Goal: Task Accomplishment & Management: Use online tool/utility

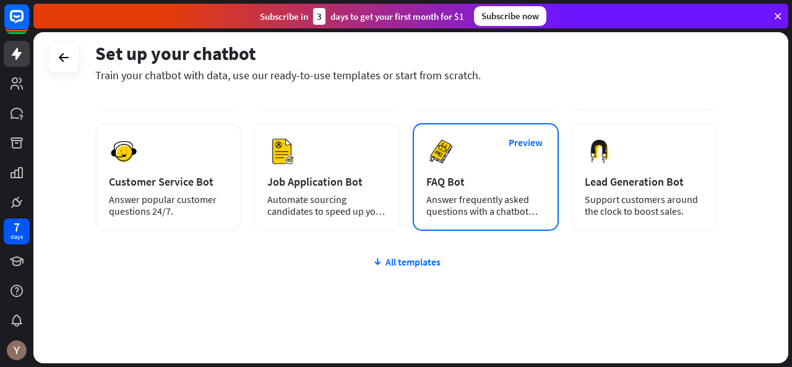
scroll to position [181, 0]
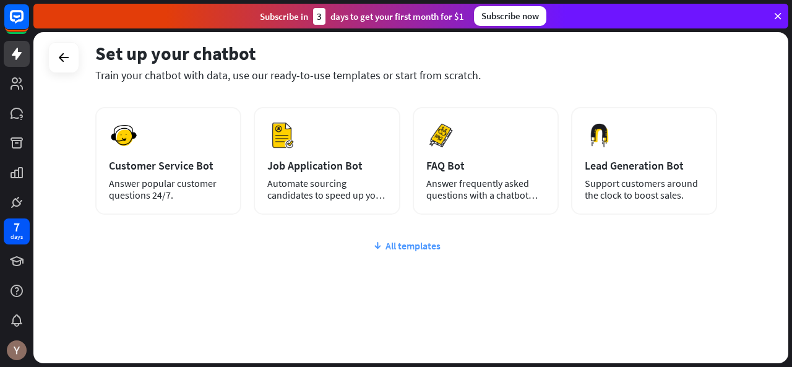
click at [407, 243] on div "All templates" at bounding box center [406, 246] width 622 height 12
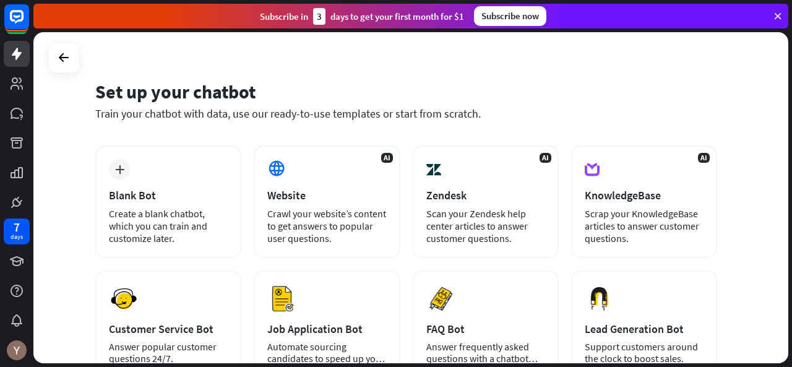
scroll to position [18, 0]
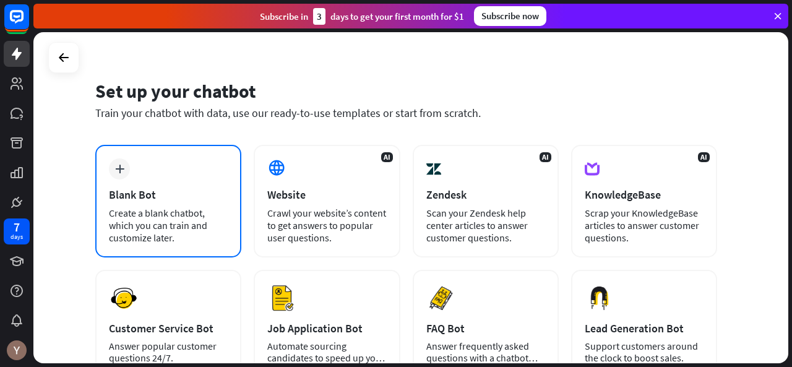
click at [148, 217] on div "Create a blank chatbot, which you can train and customize later." at bounding box center [168, 225] width 119 height 37
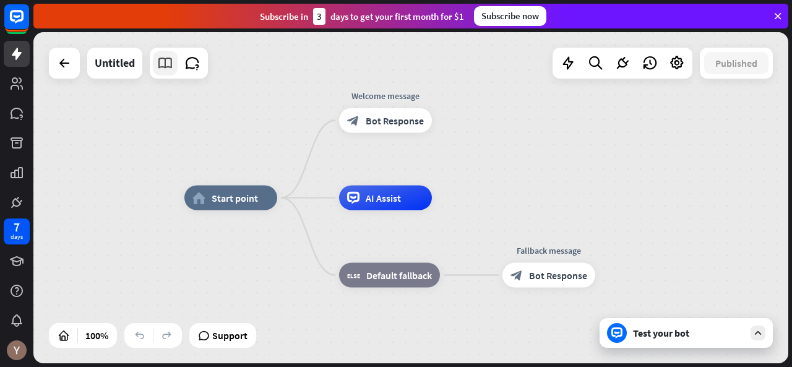
click at [172, 56] on icon at bounding box center [165, 63] width 16 height 16
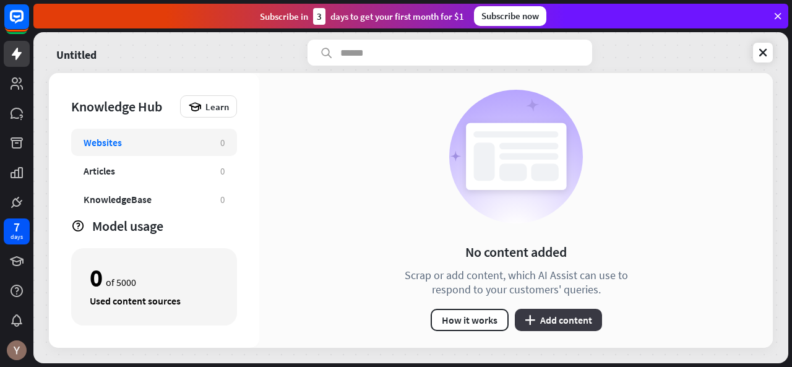
click at [550, 319] on button "plus Add content" at bounding box center [558, 320] width 87 height 22
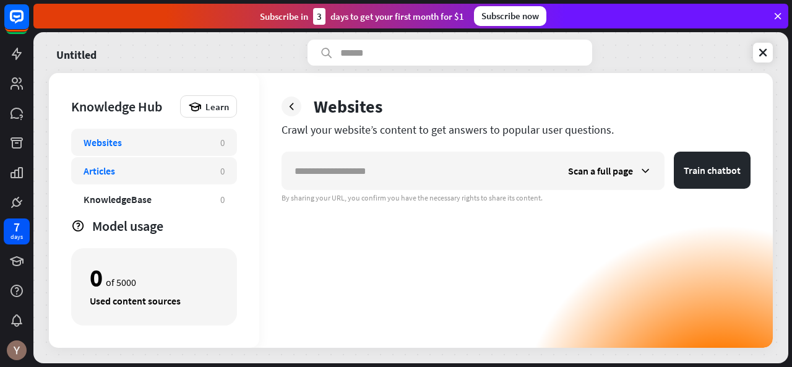
click at [134, 178] on div "Articles 0" at bounding box center [154, 170] width 166 height 27
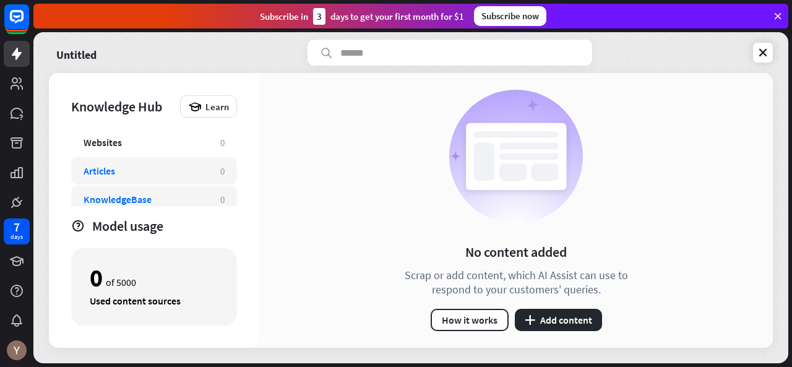
click at [162, 195] on div "KnowledgeBase" at bounding box center [146, 199] width 124 height 12
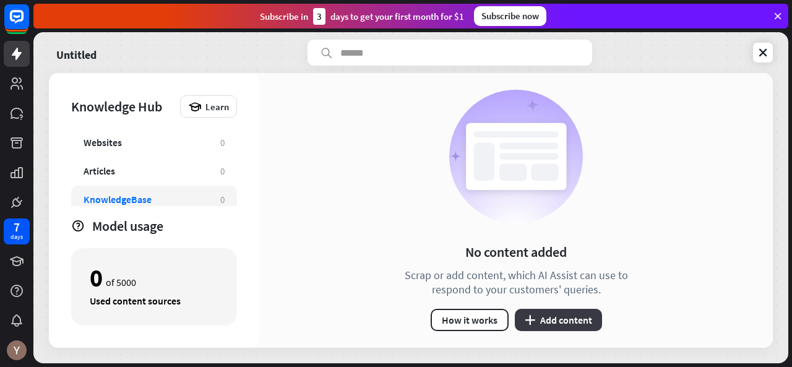
click at [543, 318] on button "plus Add content" at bounding box center [558, 320] width 87 height 22
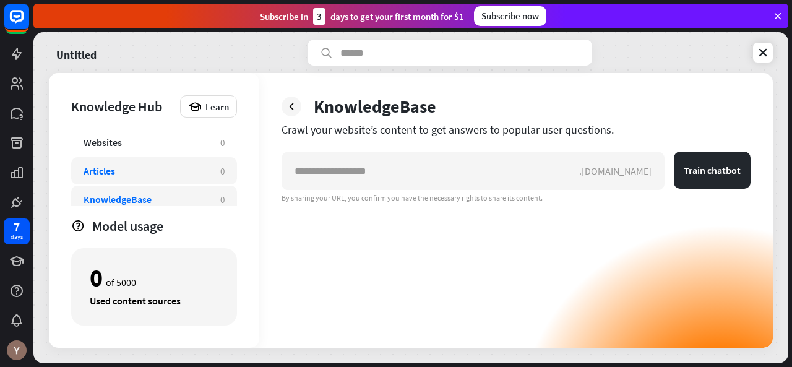
click at [165, 163] on div "Articles 0" at bounding box center [154, 170] width 166 height 27
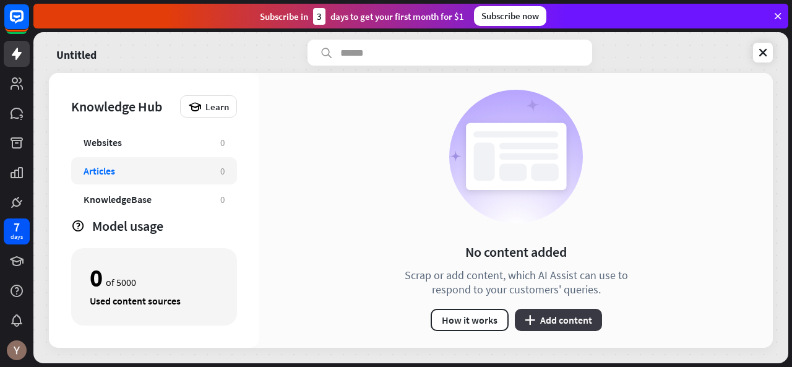
click at [532, 316] on icon "plus" at bounding box center [530, 320] width 11 height 10
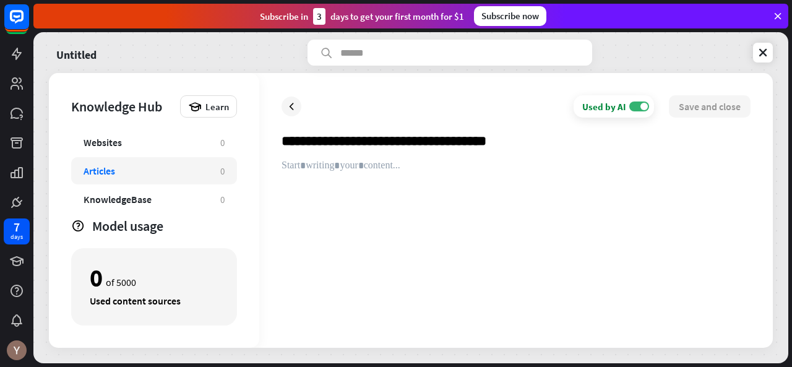
type input "**********"
click at [352, 165] on div at bounding box center [516, 243] width 469 height 166
click at [352, 173] on div at bounding box center [516, 243] width 469 height 166
paste div
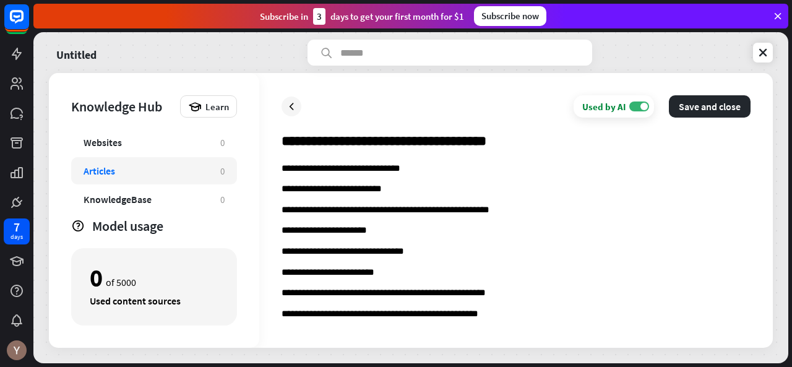
scroll to position [1522, 0]
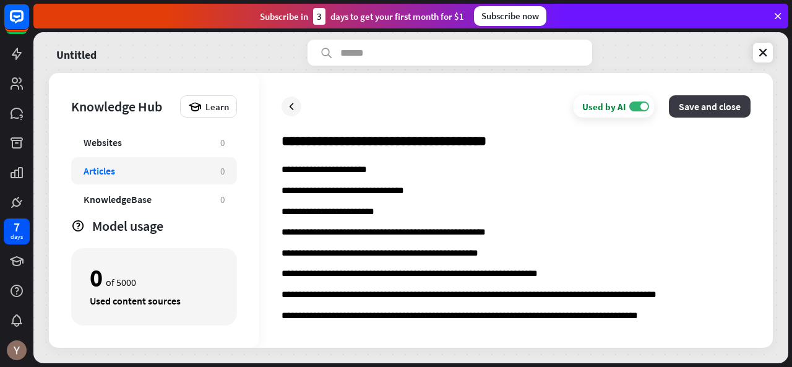
click at [696, 100] on button "Save and close" at bounding box center [710, 106] width 82 height 22
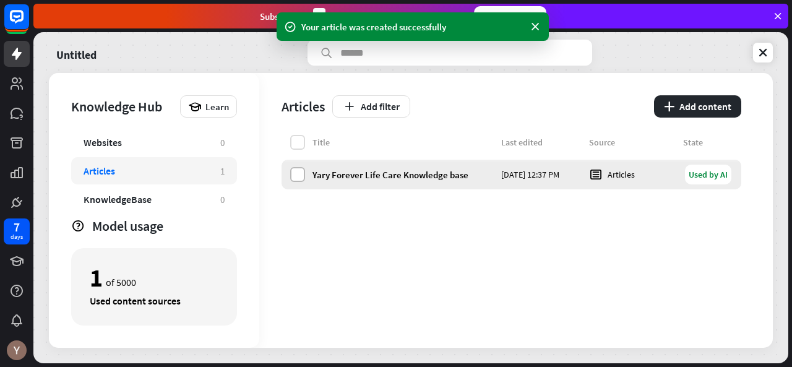
click at [299, 172] on label at bounding box center [297, 174] width 15 height 15
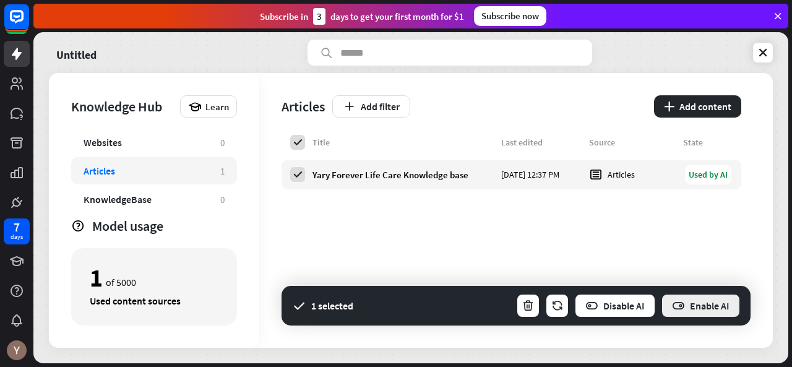
click at [691, 305] on button "Enable AI" at bounding box center [701, 305] width 80 height 25
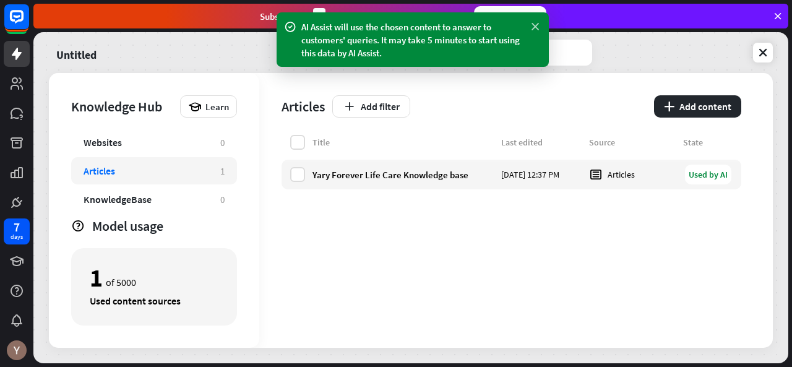
click at [537, 25] on icon at bounding box center [535, 26] width 12 height 13
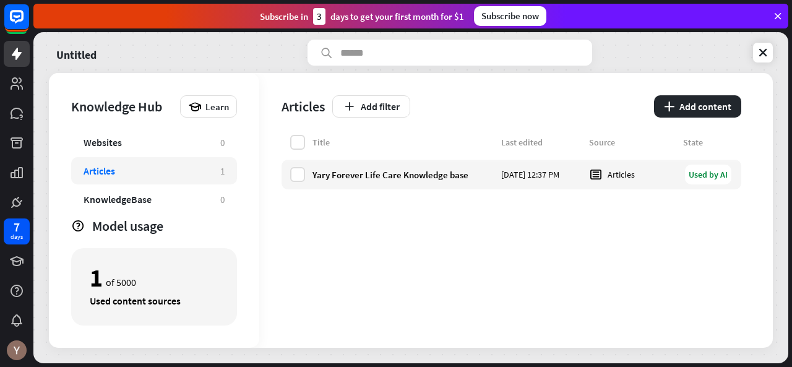
click at [779, 18] on icon at bounding box center [778, 16] width 11 height 11
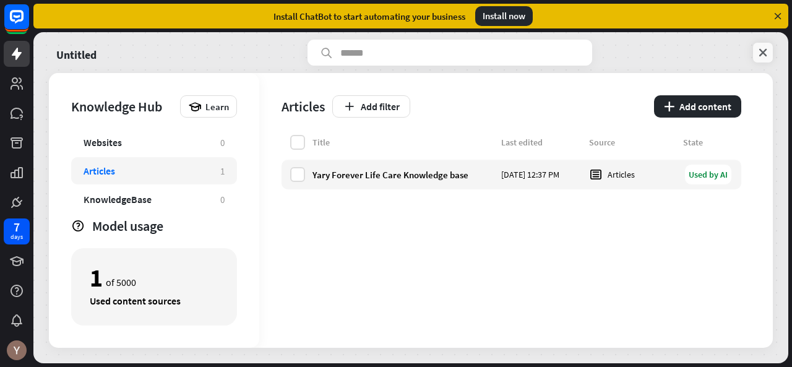
click at [770, 50] on link at bounding box center [763, 53] width 20 height 20
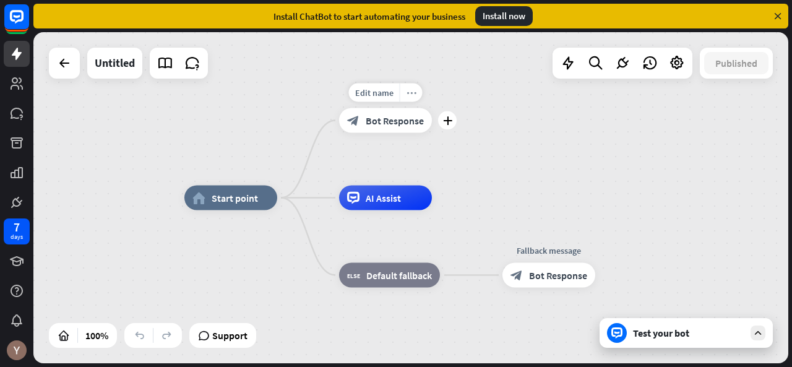
click at [410, 96] on icon "more_horiz" at bounding box center [412, 92] width 10 height 9
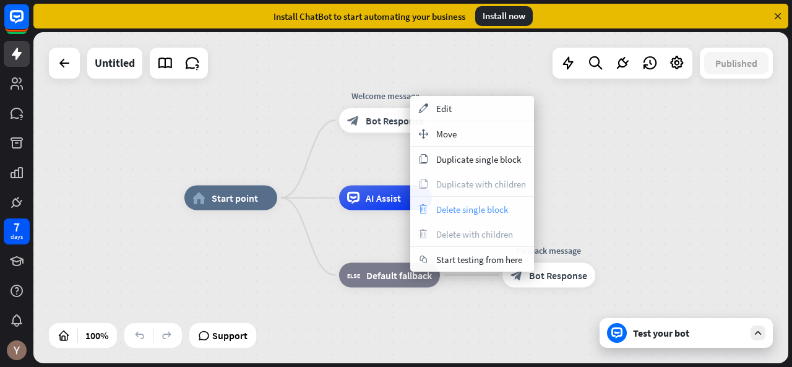
click at [469, 204] on span "Delete single block" at bounding box center [472, 210] width 72 height 12
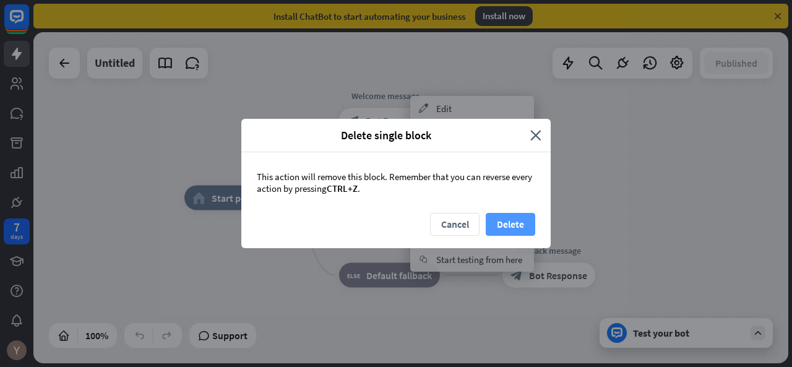
click at [498, 217] on button "Delete" at bounding box center [511, 224] width 50 height 23
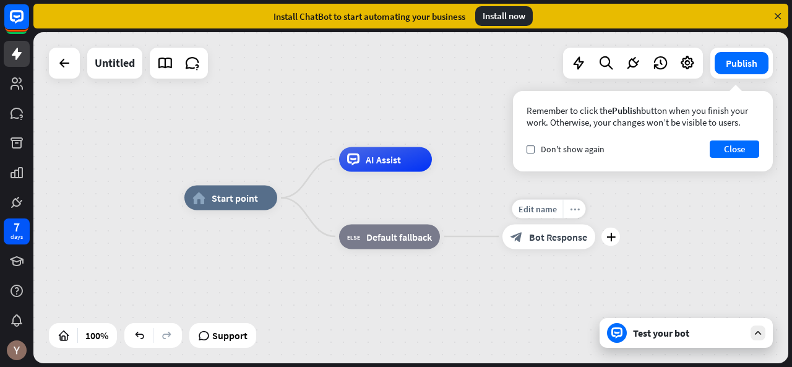
click at [575, 210] on icon "more_horiz" at bounding box center [575, 208] width 10 height 9
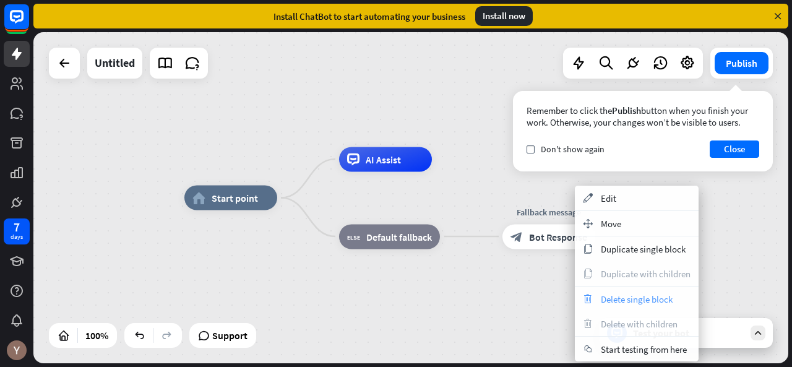
click at [636, 299] on span "Delete single block" at bounding box center [637, 299] width 72 height 12
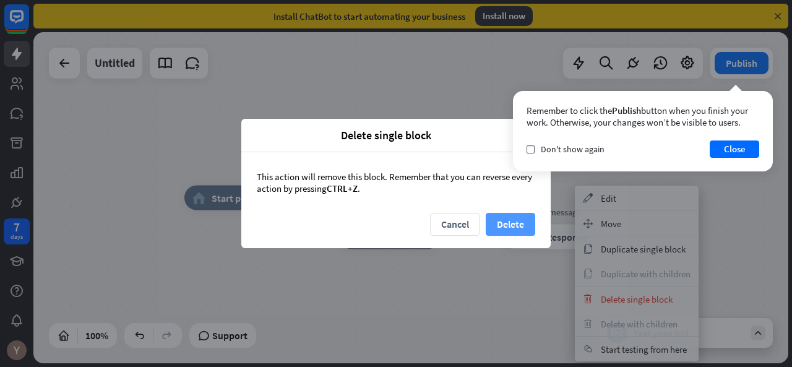
click at [517, 232] on button "Delete" at bounding box center [511, 224] width 50 height 23
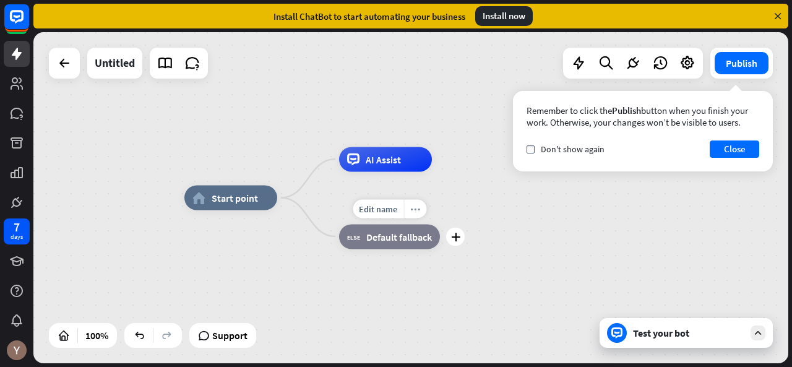
click at [417, 208] on icon "more_horiz" at bounding box center [415, 208] width 10 height 9
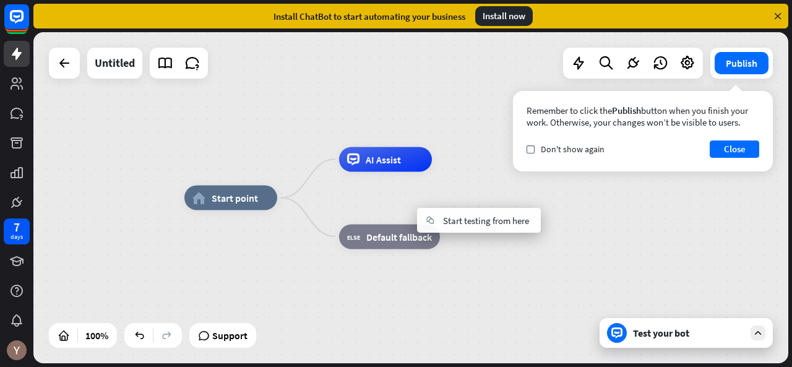
click at [466, 150] on div "home_2 Start point AI Assist block_fallback Default fallback" at bounding box center [410, 197] width 755 height 331
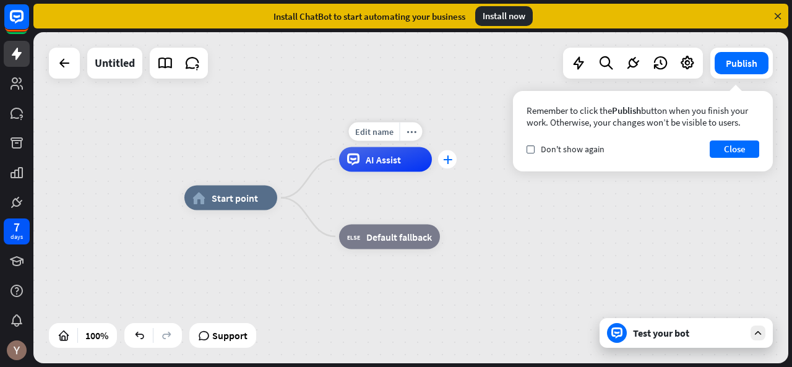
click at [449, 159] on icon "plus" at bounding box center [447, 159] width 9 height 9
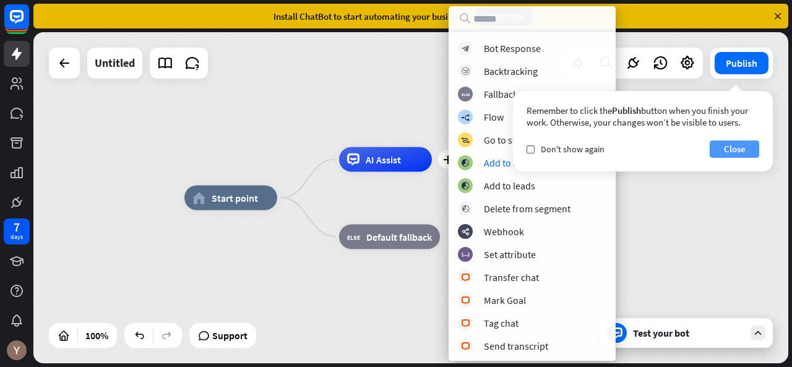
click at [735, 147] on button "Close" at bounding box center [735, 149] width 50 height 17
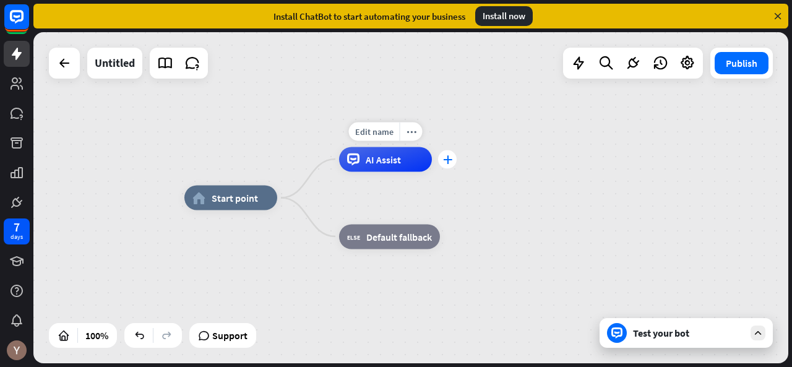
click at [447, 160] on icon "plus" at bounding box center [447, 159] width 9 height 9
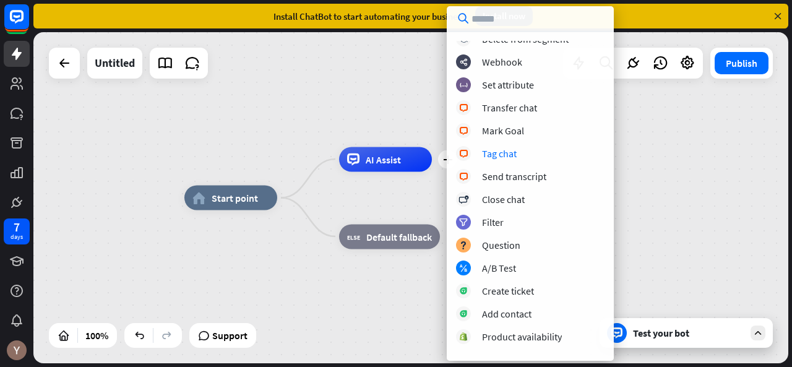
scroll to position [299, 0]
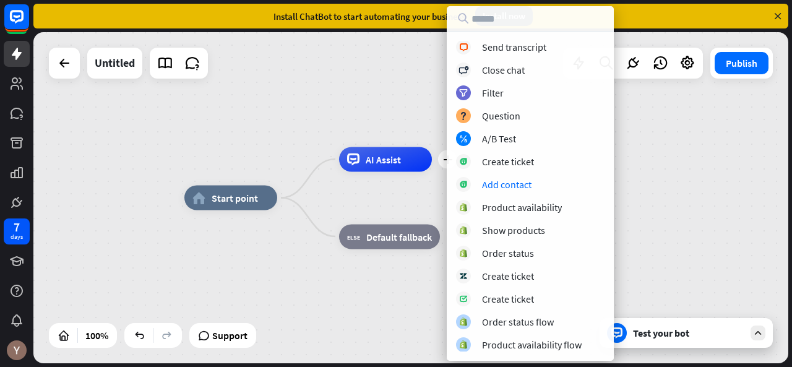
click at [656, 220] on div "home_2 Start point plus AI Assist block_fallback Default fallback" at bounding box center [561, 363] width 755 height 331
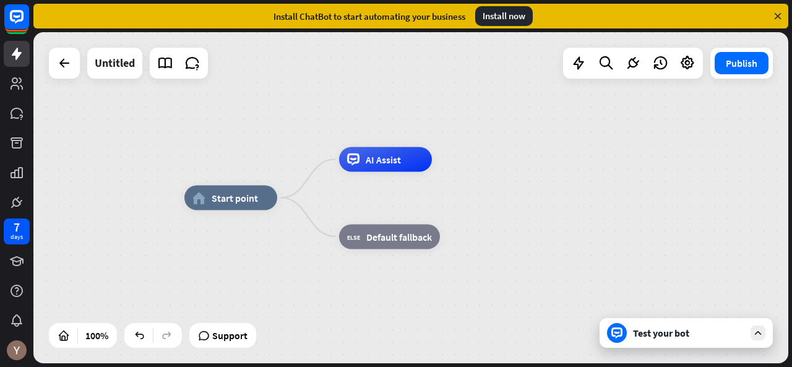
click at [729, 344] on div "Test your bot" at bounding box center [686, 333] width 173 height 30
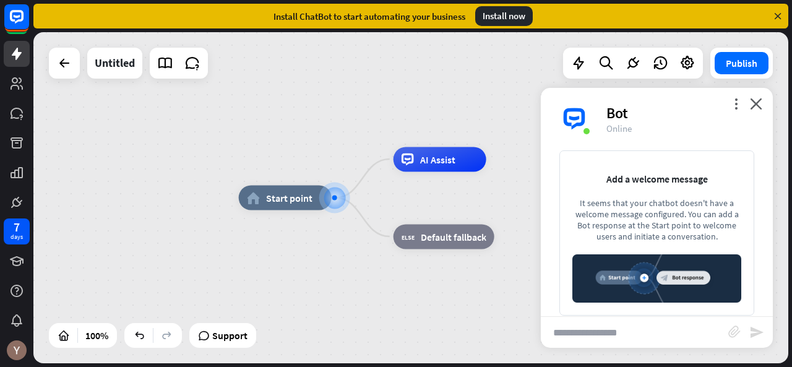
click at [585, 339] on input "text" at bounding box center [635, 332] width 188 height 31
type input "***"
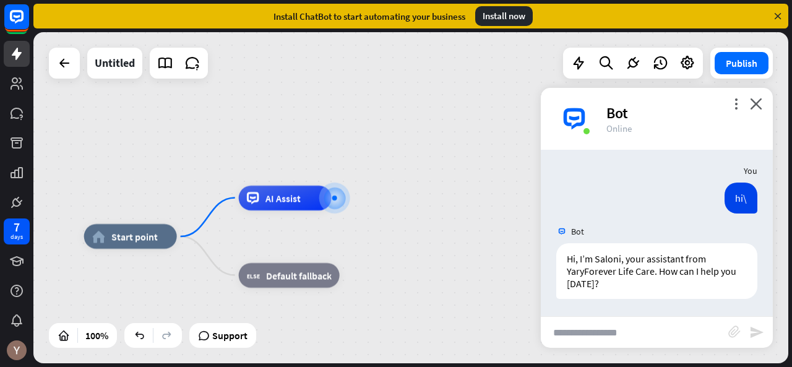
scroll to position [4, 0]
click at [643, 232] on span "Show JSON" at bounding box center [643, 230] width 45 height 12
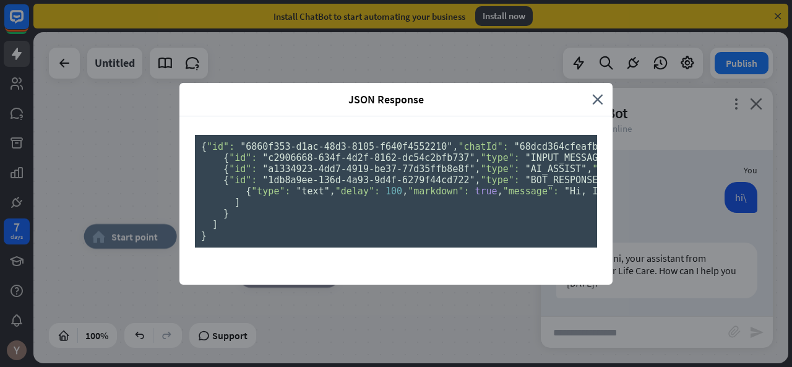
scroll to position [0, 0]
click at [592, 92] on icon "close" at bounding box center [597, 99] width 11 height 14
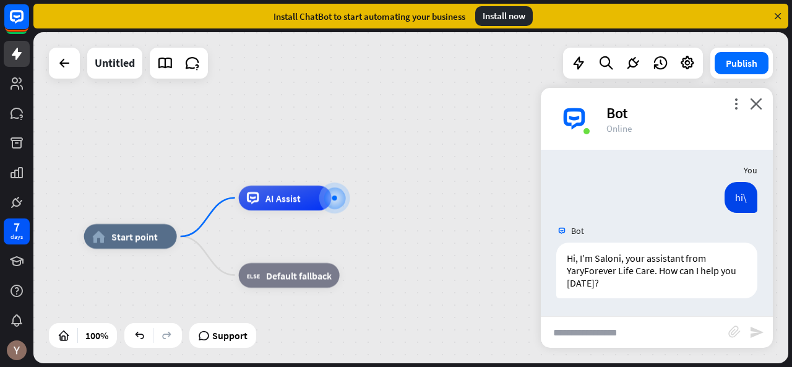
click at [592, 332] on input "text" at bounding box center [635, 332] width 188 height 31
type input "**********"
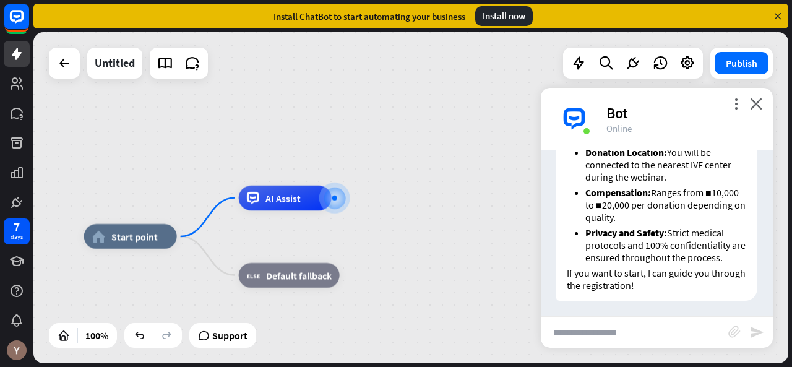
scroll to position [574, 0]
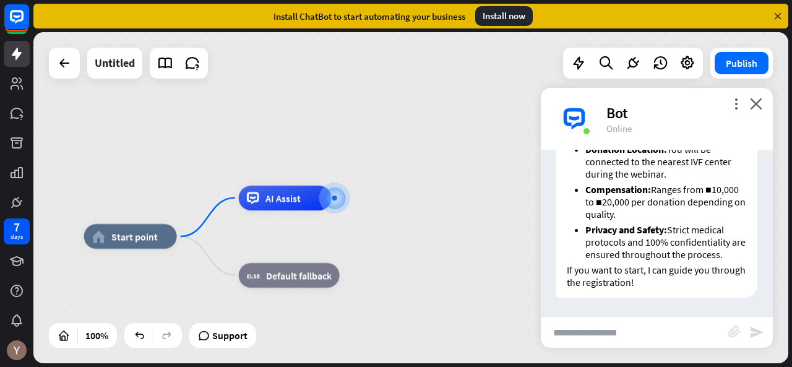
click at [589, 332] on input "text" at bounding box center [635, 332] width 188 height 31
type input "**"
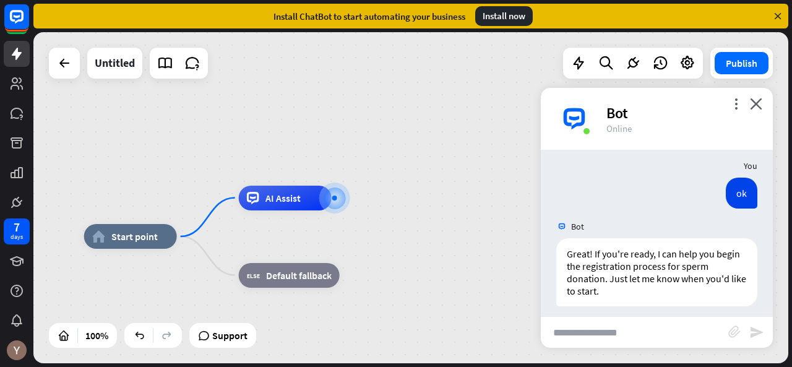
scroll to position [732, 0]
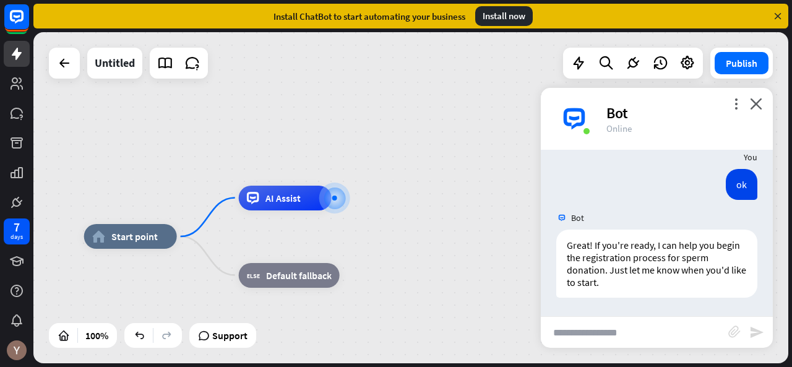
click at [600, 334] on input "text" at bounding box center [635, 332] width 188 height 31
type input "*****"
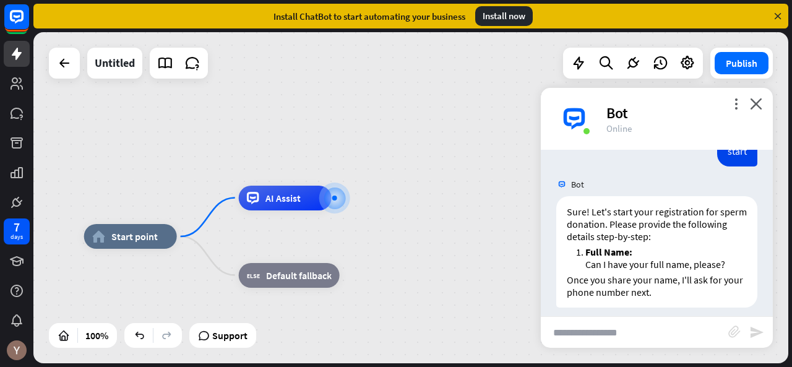
scroll to position [934, 0]
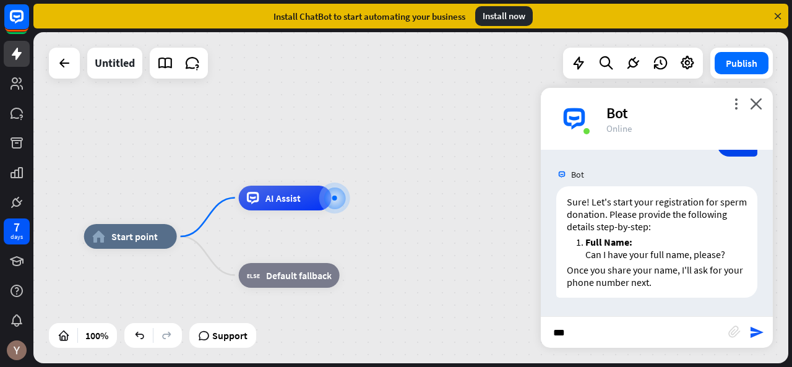
type input "****"
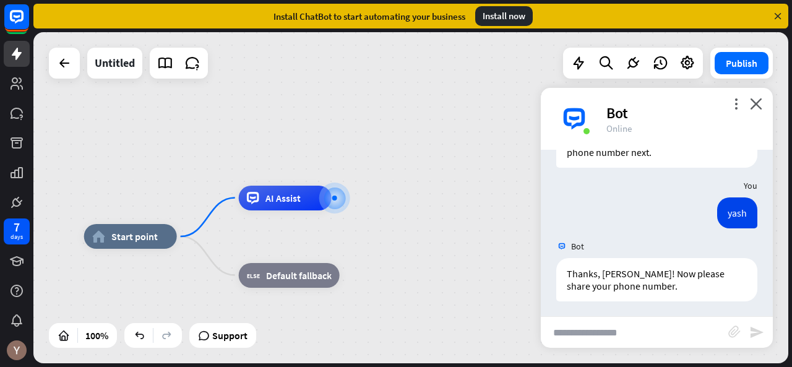
scroll to position [1068, 0]
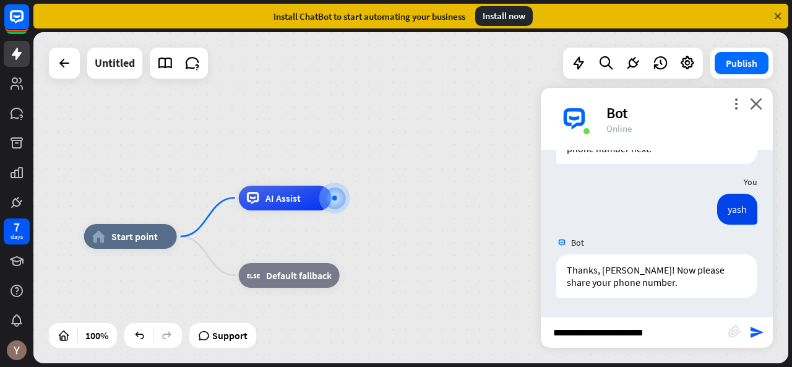
type input "**********"
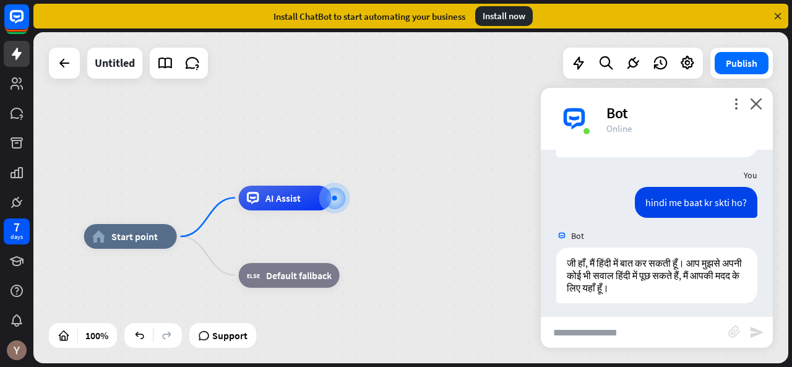
scroll to position [1214, 0]
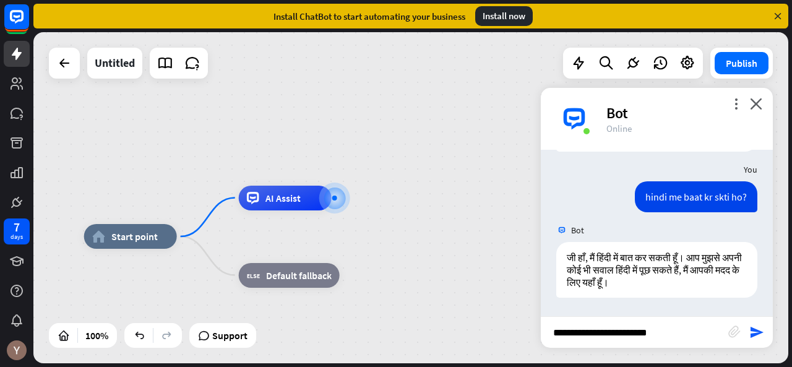
type input "**********"
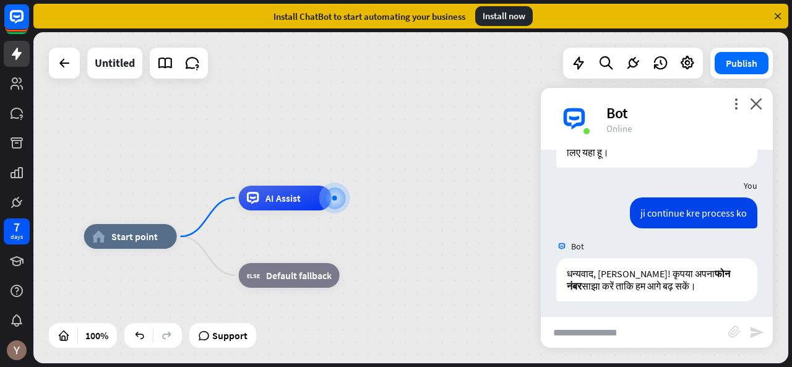
scroll to position [1348, 0]
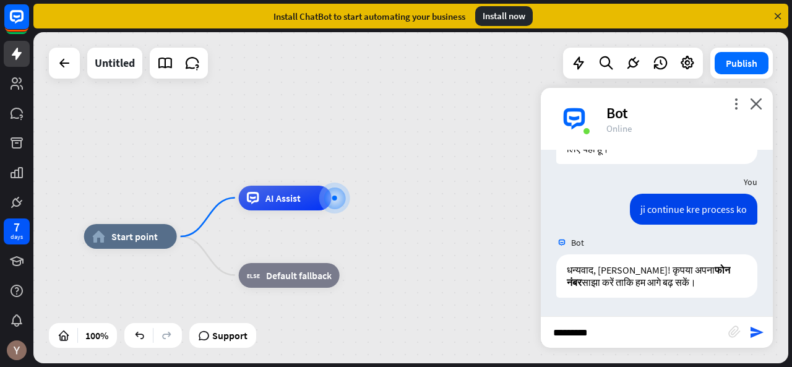
type input "**********"
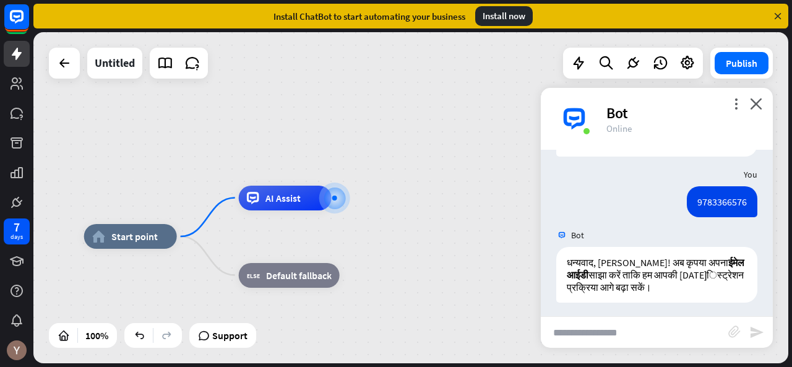
scroll to position [1494, 0]
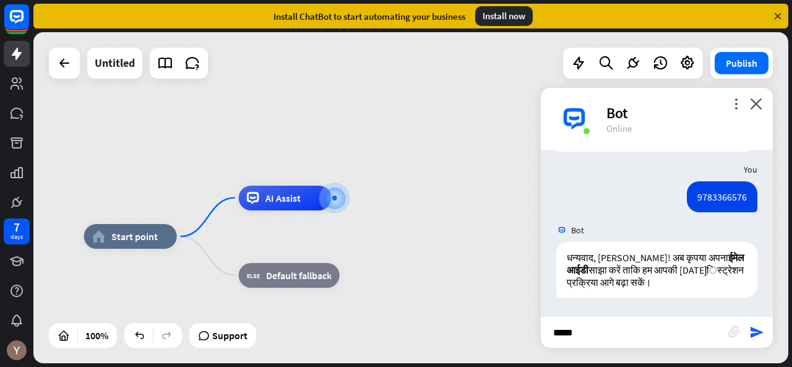
type input "*****"
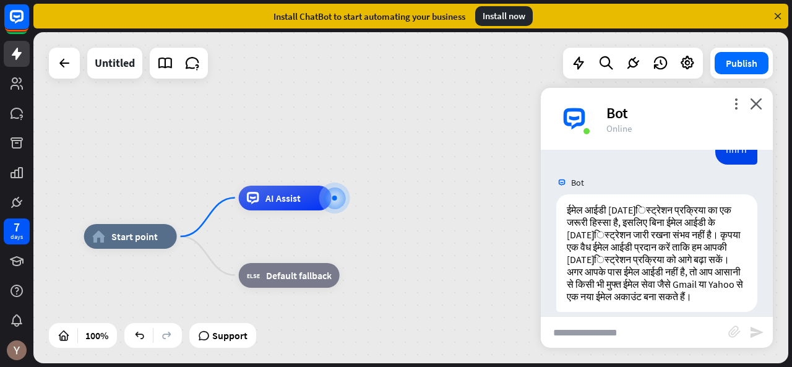
scroll to position [1714, 0]
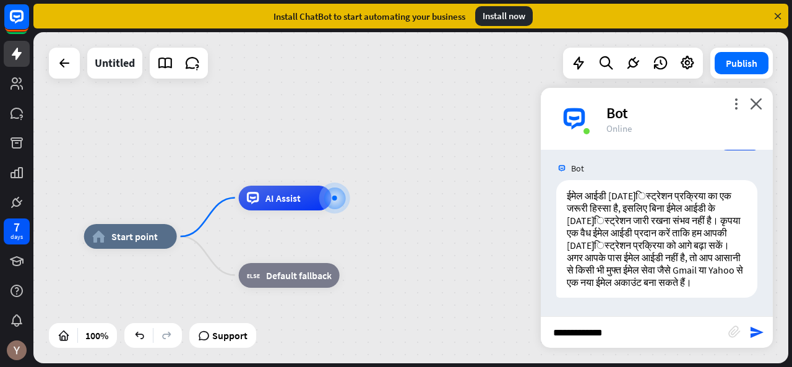
type input "**********"
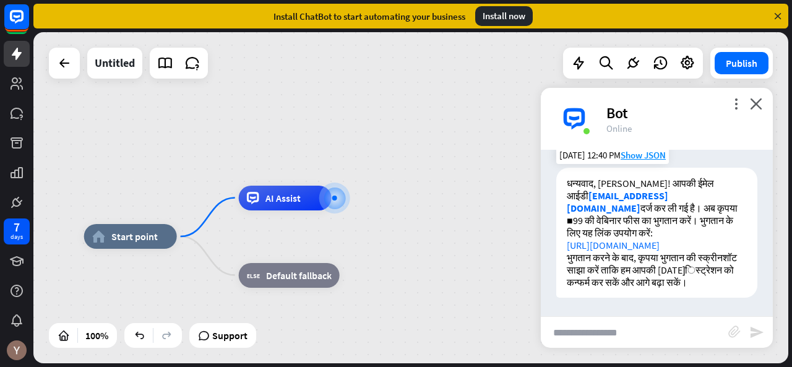
scroll to position [1947, 0]
click at [735, 330] on icon "block_attachment" at bounding box center [735, 332] width 12 height 12
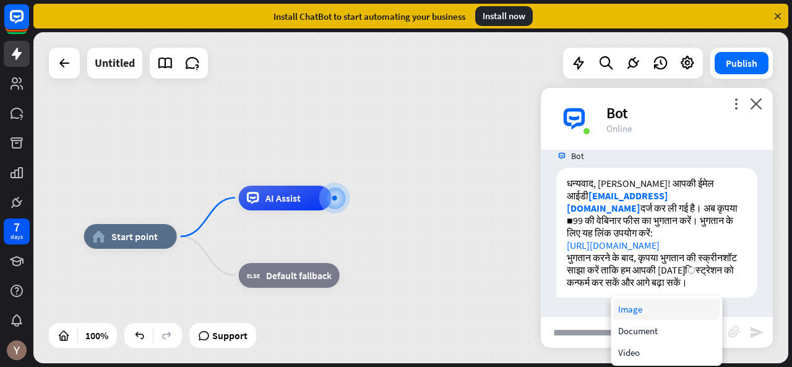
click at [664, 308] on div "Image" at bounding box center [666, 309] width 106 height 22
click at [737, 334] on icon "block_attachment" at bounding box center [735, 332] width 12 height 12
click at [656, 308] on div "Image" at bounding box center [666, 309] width 106 height 22
click at [586, 334] on input "text" at bounding box center [635, 332] width 188 height 31
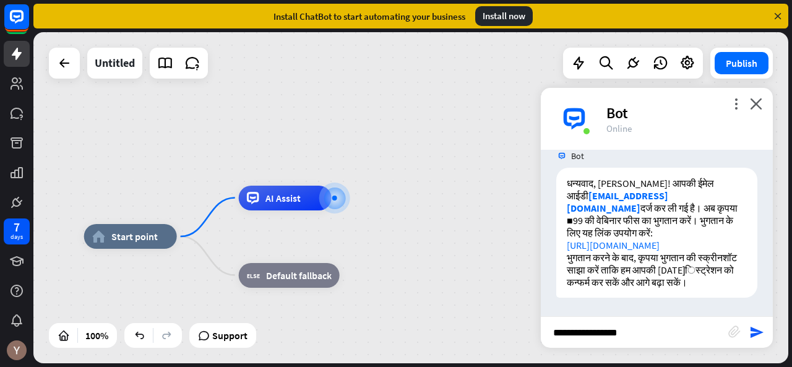
type input "**********"
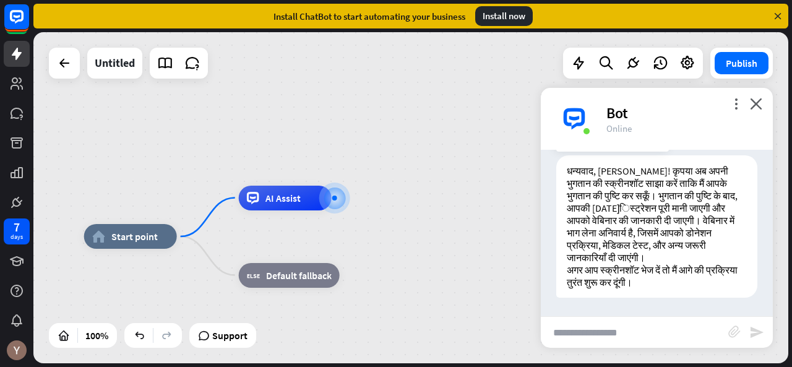
scroll to position [2179, 0]
click at [737, 103] on icon "more_vert" at bounding box center [736, 104] width 12 height 12
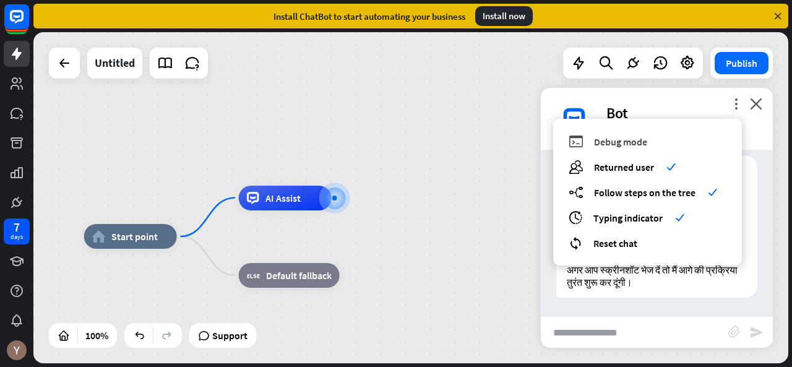
click at [650, 145] on div "debug Debug mode" at bounding box center [648, 141] width 158 height 14
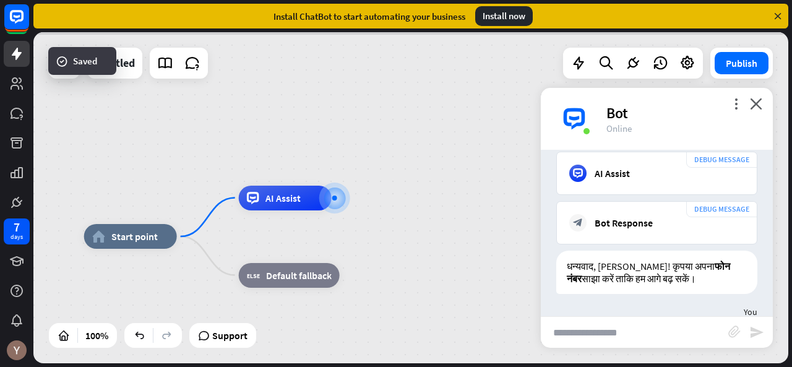
scroll to position [3569, 0]
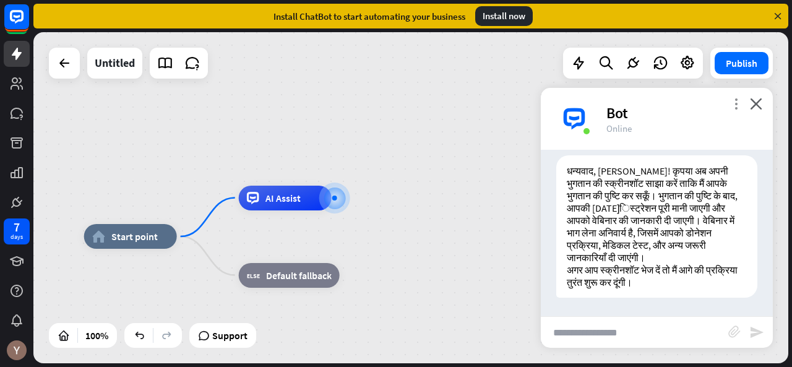
click at [735, 105] on icon "more_vert" at bounding box center [736, 104] width 12 height 12
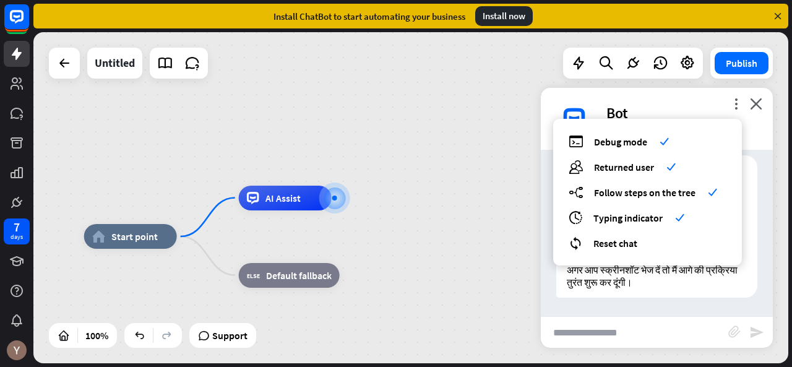
click at [763, 107] on div "more_vert debug Debug mode check users Returned user check builder_tree Follow …" at bounding box center [657, 119] width 232 height 62
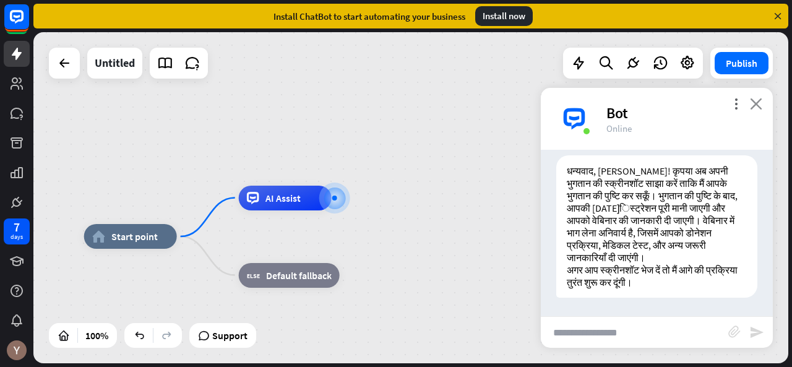
click at [760, 105] on icon "close" at bounding box center [756, 104] width 12 height 12
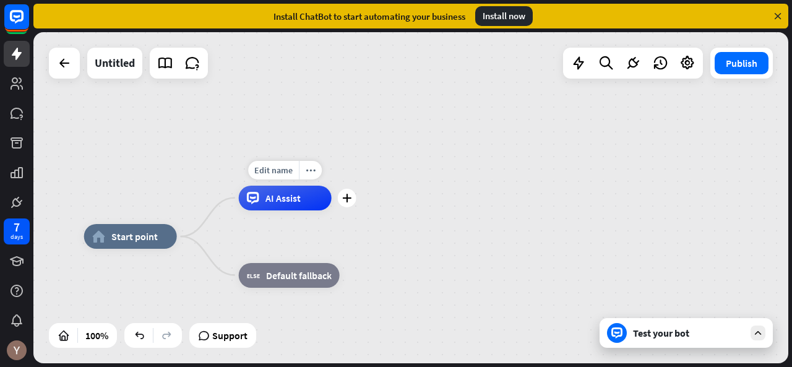
click at [282, 200] on span "AI Assist" at bounding box center [283, 198] width 35 height 12
click at [230, 331] on span "Support" at bounding box center [229, 336] width 35 height 20
click at [525, 164] on div "home_2 Start point AI Assist block_fallback Default fallback" at bounding box center [410, 197] width 755 height 331
click at [190, 66] on icon at bounding box center [192, 63] width 16 height 16
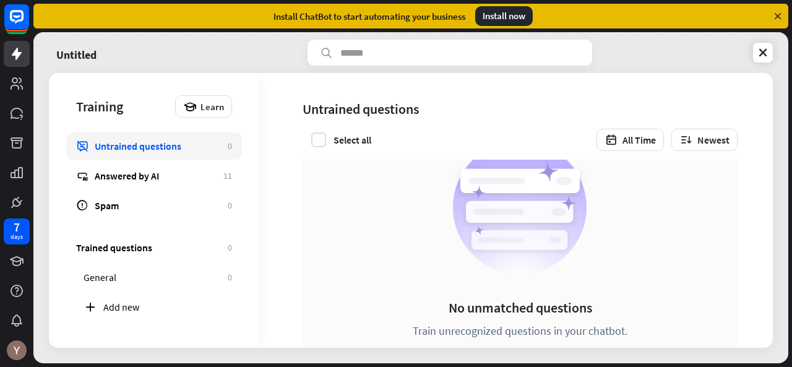
scroll to position [97, 0]
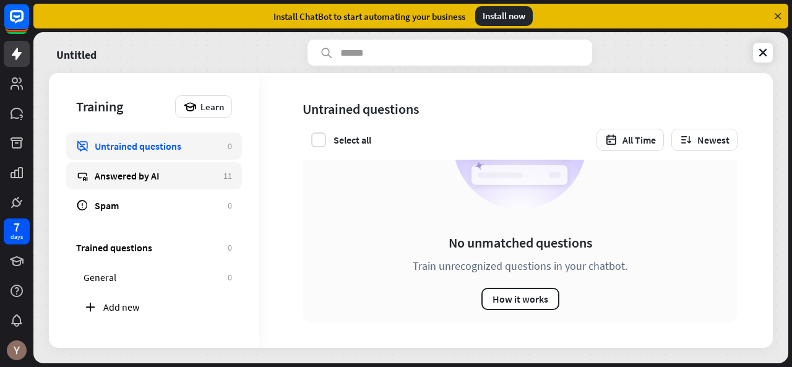
click at [175, 172] on div "Answered by AI" at bounding box center [156, 176] width 123 height 12
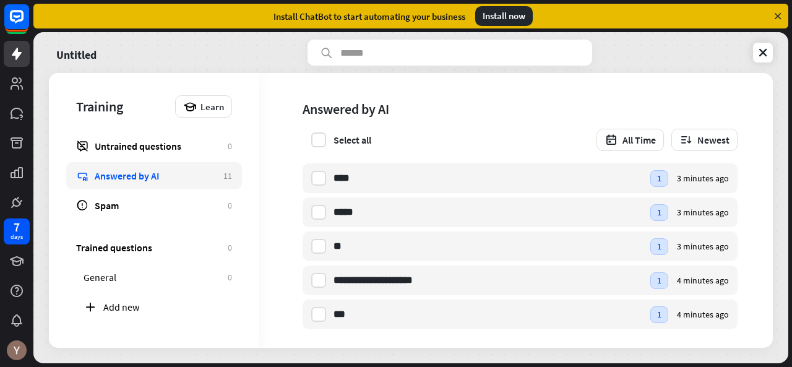
scroll to position [204, 0]
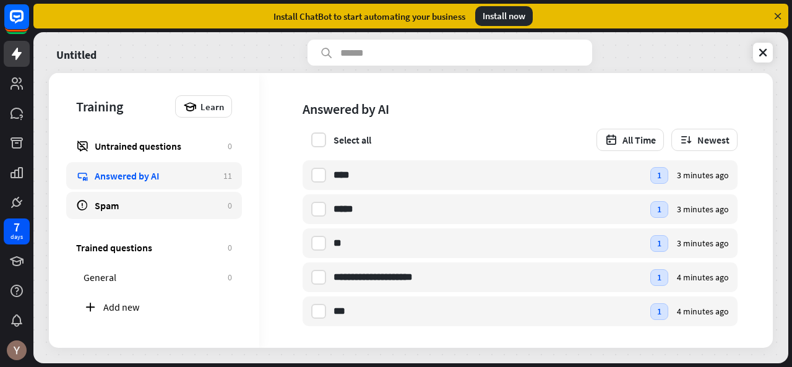
click at [171, 201] on div "Spam" at bounding box center [158, 205] width 127 height 12
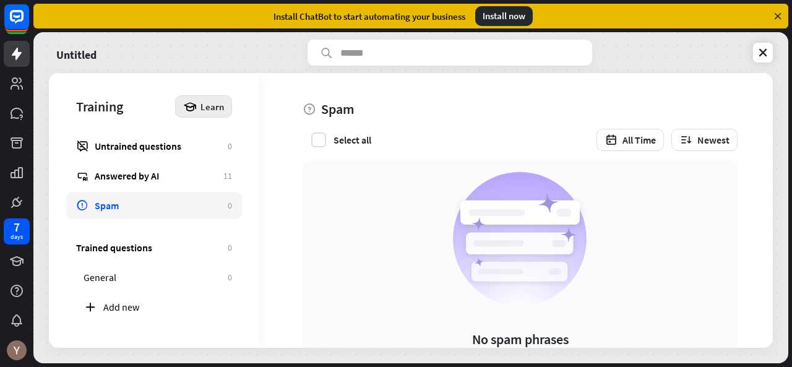
click at [203, 105] on span "Learn" at bounding box center [213, 107] width 24 height 12
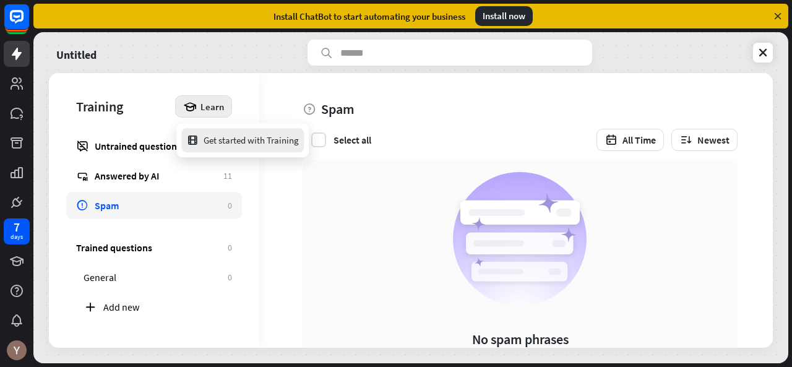
click at [228, 133] on div "Get started with Training" at bounding box center [242, 140] width 113 height 24
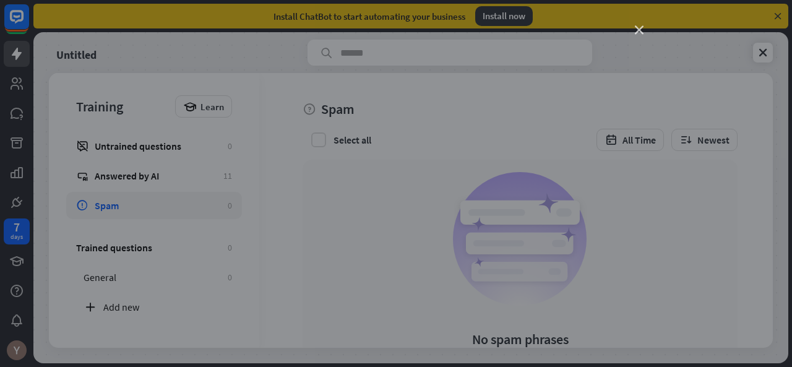
click at [640, 27] on icon "close" at bounding box center [639, 30] width 9 height 9
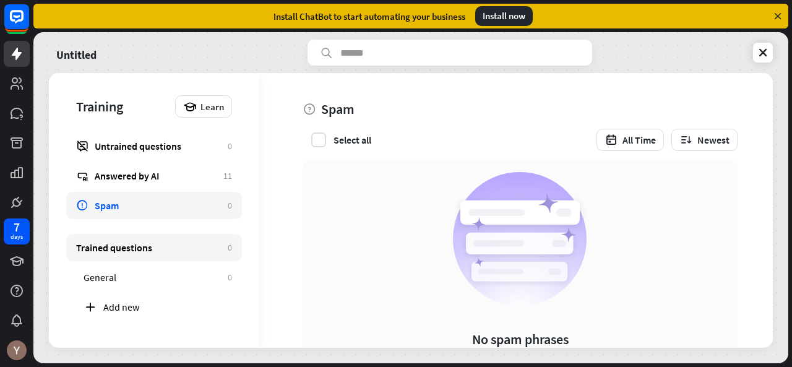
click at [160, 253] on link "Trained questions 0" at bounding box center [154, 247] width 176 height 27
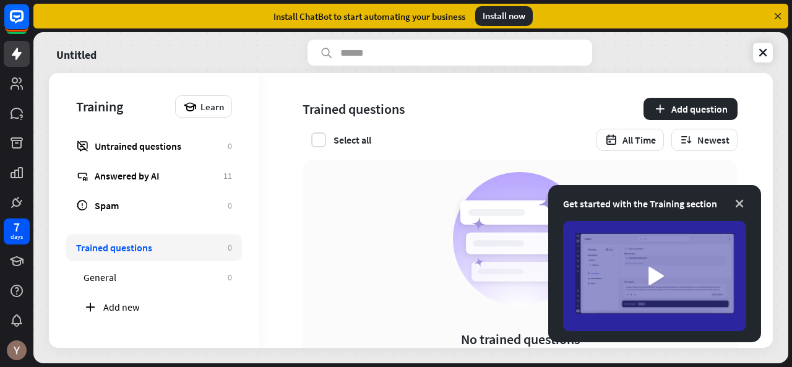
click at [740, 201] on icon at bounding box center [740, 203] width 12 height 12
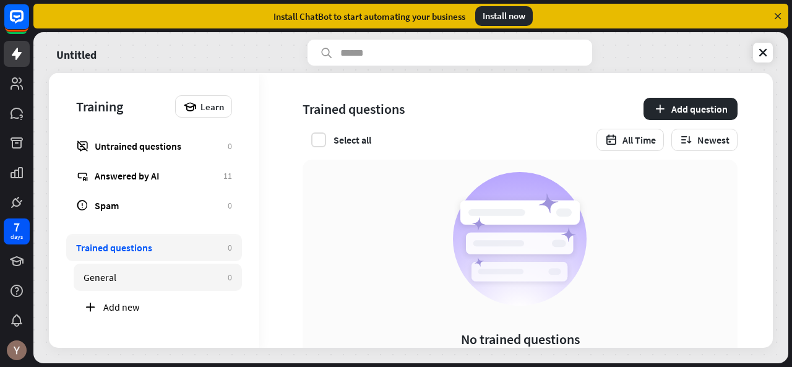
click at [120, 284] on link "General 0" at bounding box center [158, 277] width 168 height 27
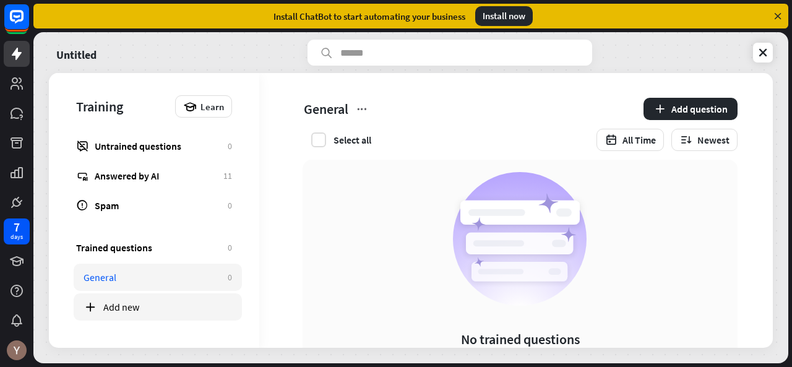
click at [160, 294] on div "Add new" at bounding box center [158, 306] width 168 height 27
click at [521, 155] on div "Category Add question Select all All Time Newest" at bounding box center [511, 116] width 504 height 87
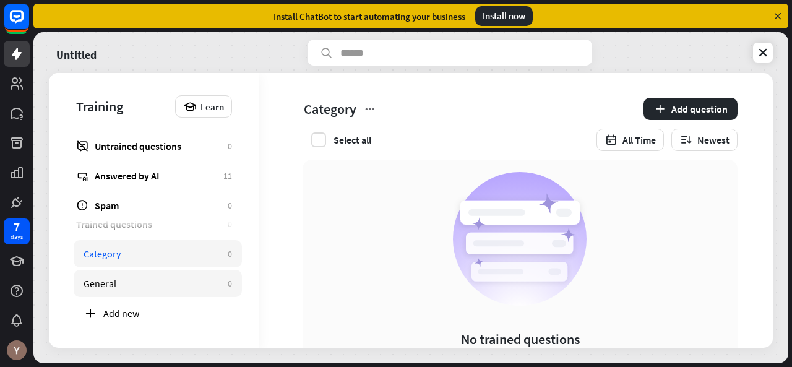
click at [157, 279] on div "General" at bounding box center [153, 283] width 138 height 12
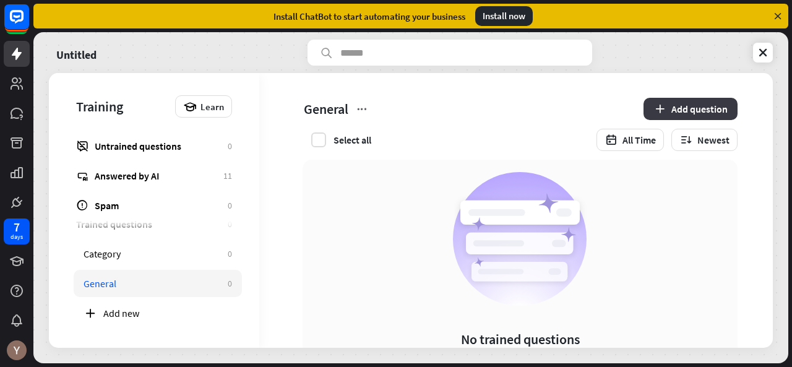
click at [696, 102] on button "Add question" at bounding box center [691, 109] width 94 height 22
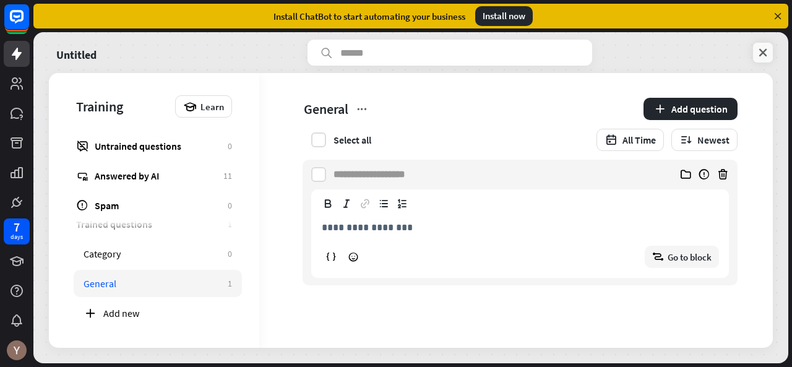
click at [757, 46] on icon at bounding box center [763, 52] width 12 height 12
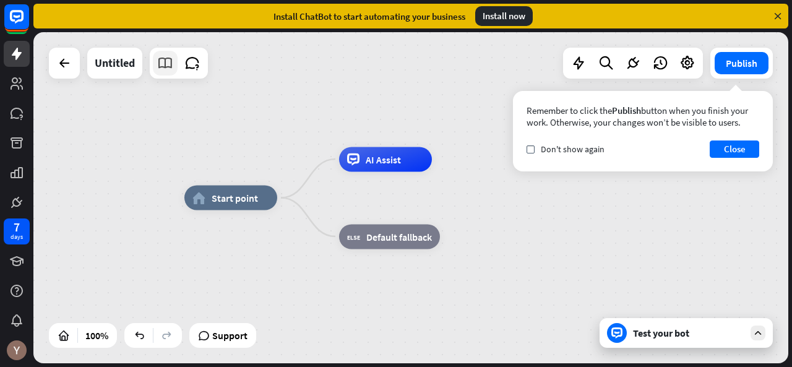
click at [162, 63] on icon at bounding box center [165, 63] width 16 height 16
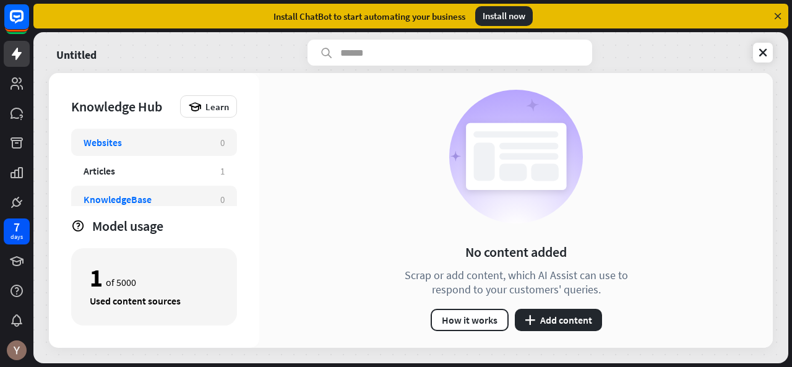
click at [175, 191] on div "KnowledgeBase 0" at bounding box center [154, 199] width 166 height 27
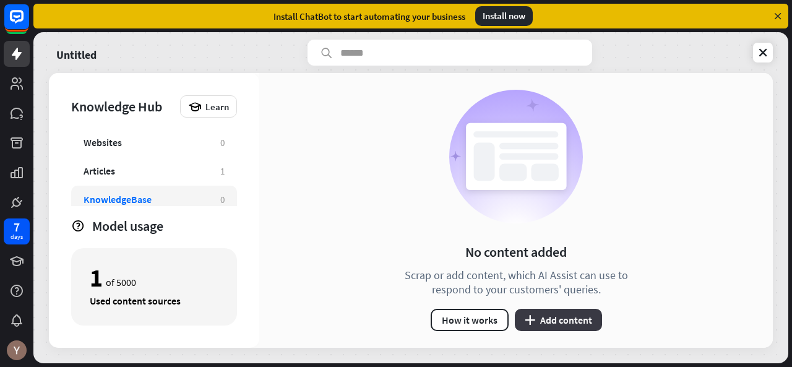
click at [574, 323] on button "plus Add content" at bounding box center [558, 320] width 87 height 22
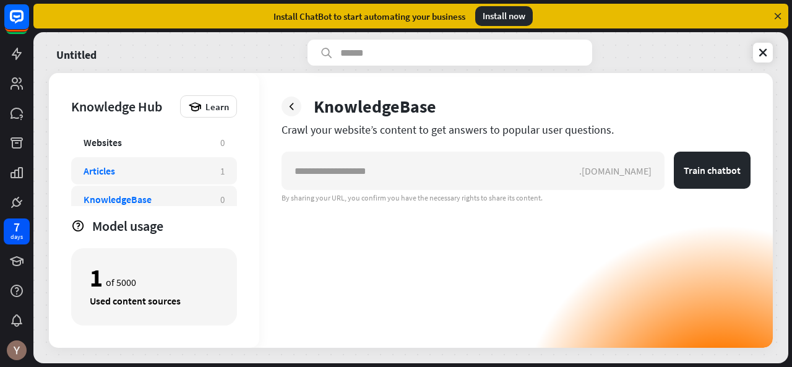
click at [149, 172] on div "Articles" at bounding box center [146, 171] width 124 height 12
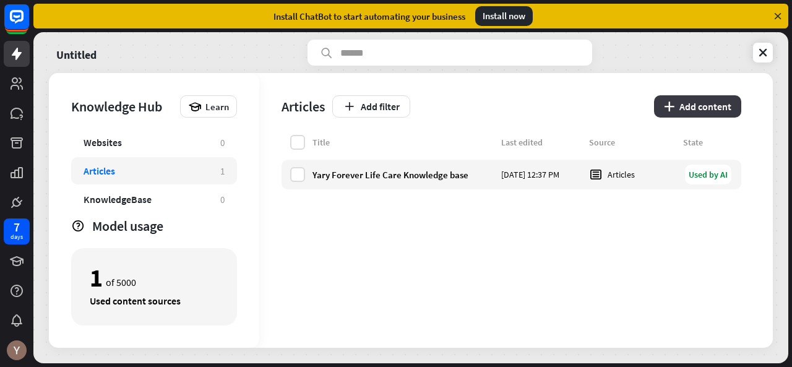
click at [687, 112] on button "plus Add content" at bounding box center [697, 106] width 87 height 22
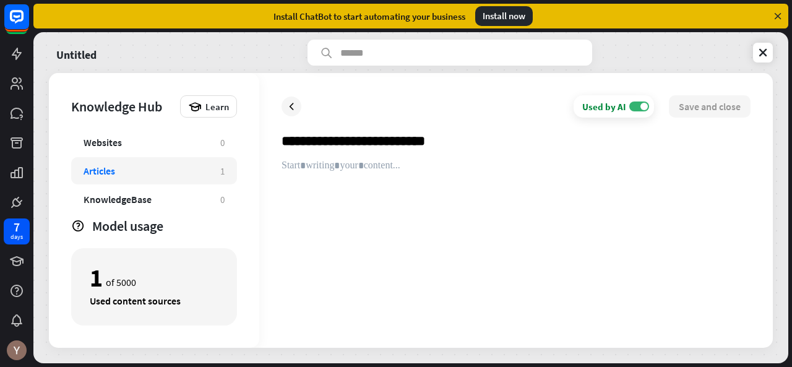
type input "**********"
click at [415, 169] on div at bounding box center [516, 243] width 469 height 166
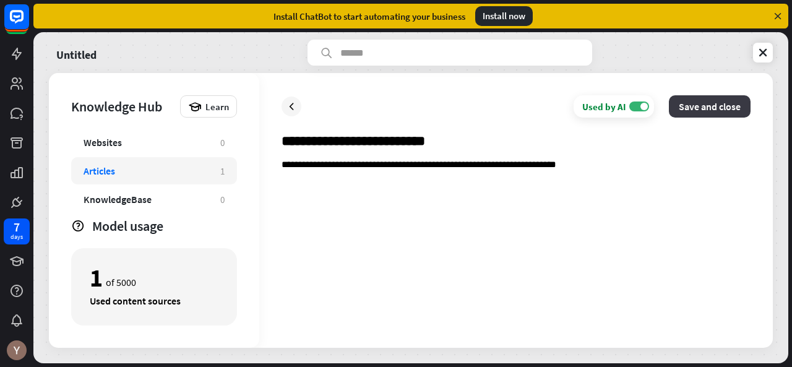
click at [709, 103] on button "Save and close" at bounding box center [710, 106] width 82 height 22
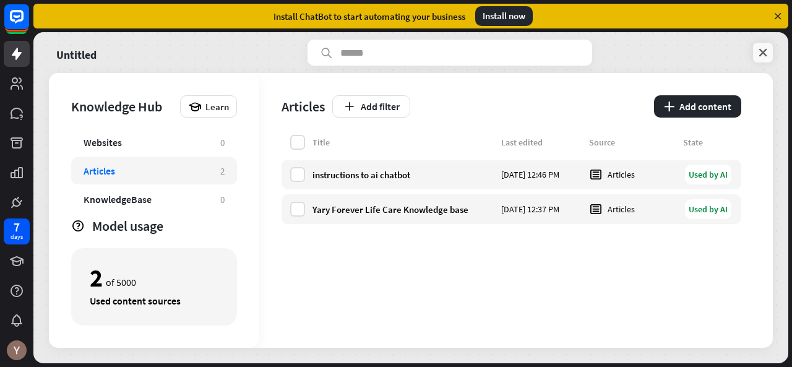
click at [766, 56] on icon at bounding box center [763, 52] width 12 height 12
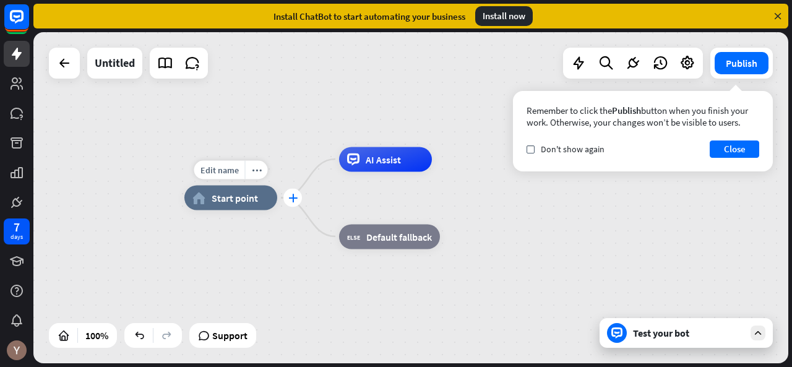
click at [292, 202] on div "plus" at bounding box center [293, 198] width 19 height 19
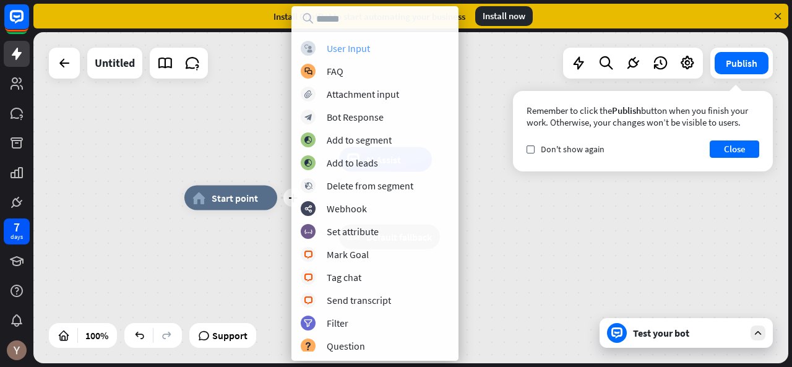
click at [357, 51] on div "User Input" at bounding box center [348, 48] width 43 height 12
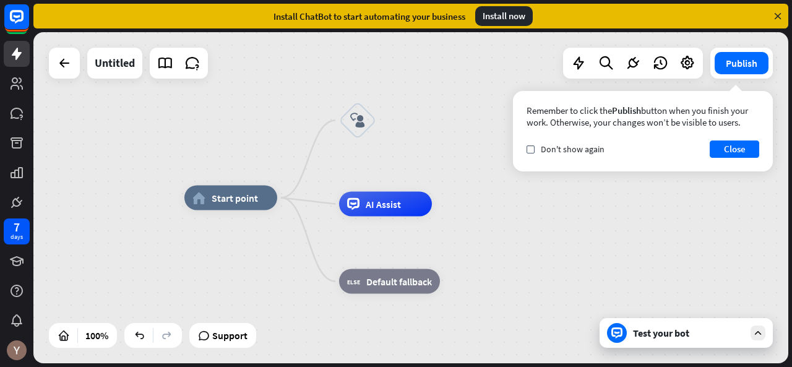
click at [688, 333] on div "Test your bot" at bounding box center [688, 333] width 111 height 12
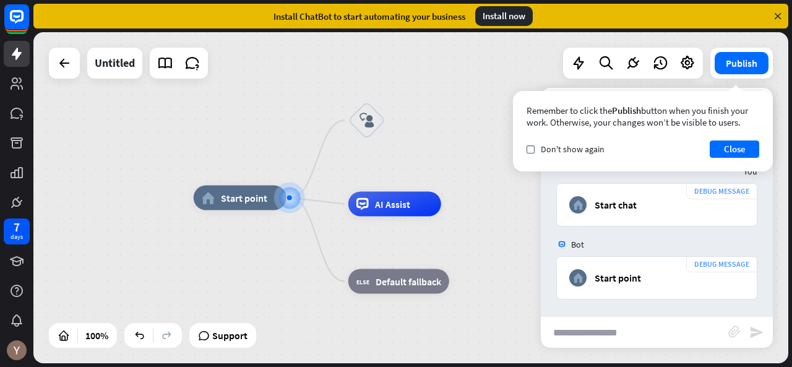
scroll to position [2, 0]
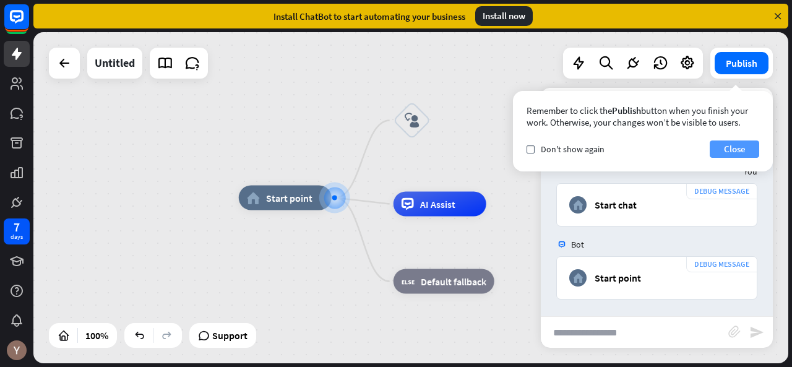
click at [739, 147] on button "Close" at bounding box center [735, 149] width 50 height 17
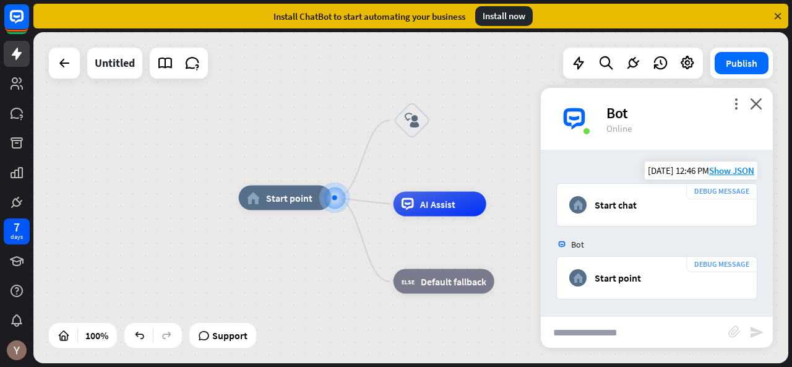
click at [617, 200] on div "Start chat" at bounding box center [616, 205] width 42 height 12
click at [734, 98] on icon "more_vert" at bounding box center [736, 104] width 12 height 12
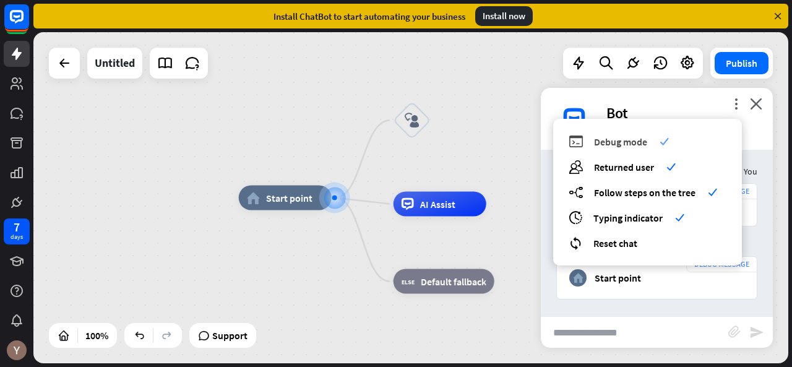
click at [653, 140] on div "debug Debug mode check" at bounding box center [648, 141] width 158 height 14
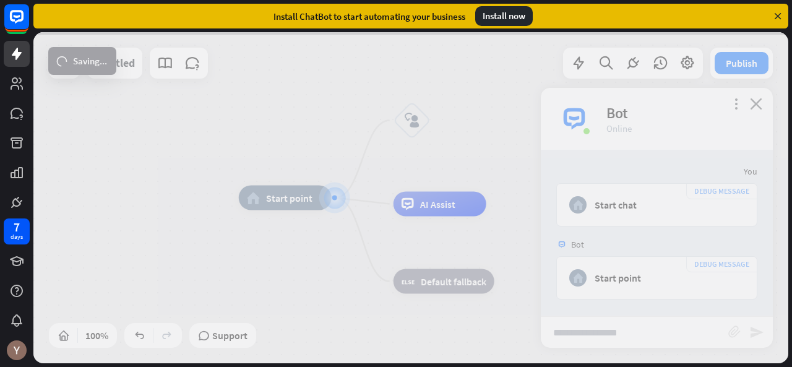
scroll to position [0, 0]
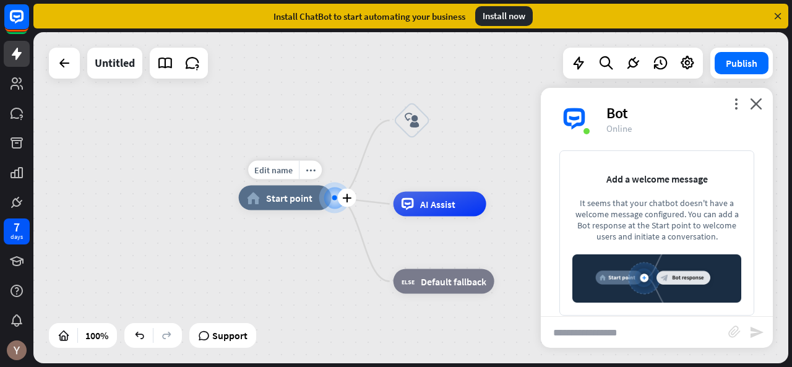
click at [331, 202] on div at bounding box center [334, 197] width 17 height 17
click at [345, 199] on icon "plus" at bounding box center [346, 198] width 9 height 9
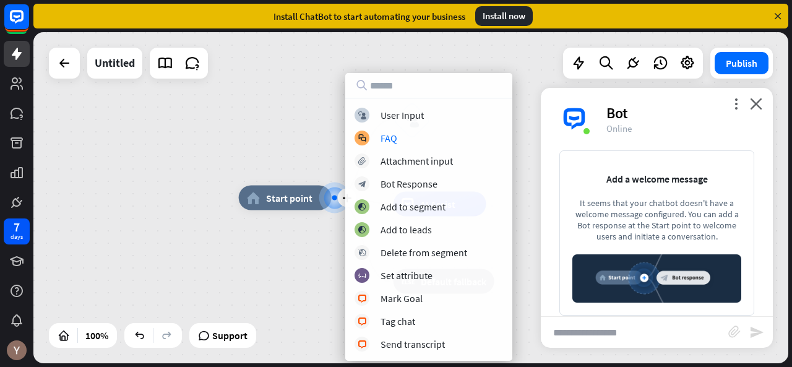
click at [315, 134] on div "plus home_2 Start point block_user_input AI Assist block_fallback Default fallb…" at bounding box center [410, 197] width 755 height 331
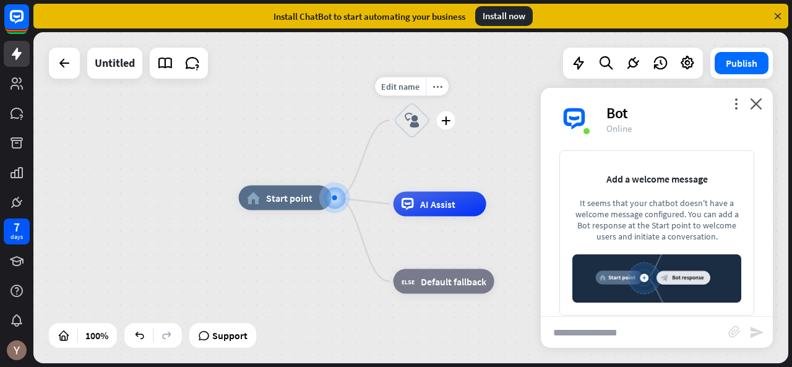
click at [419, 119] on icon "block_user_input" at bounding box center [412, 120] width 15 height 15
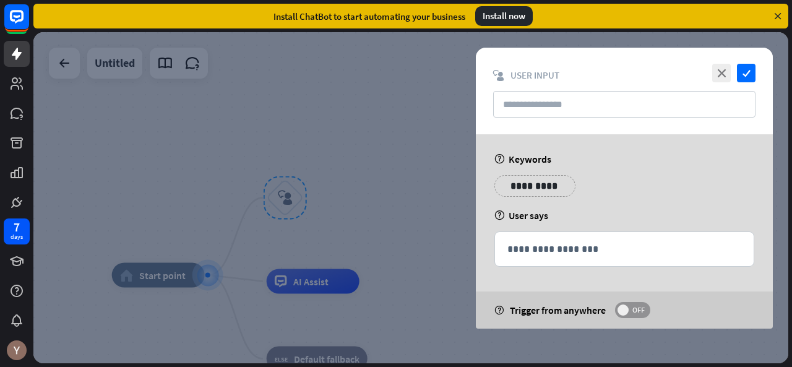
click at [633, 305] on span "OFF" at bounding box center [638, 310] width 19 height 10
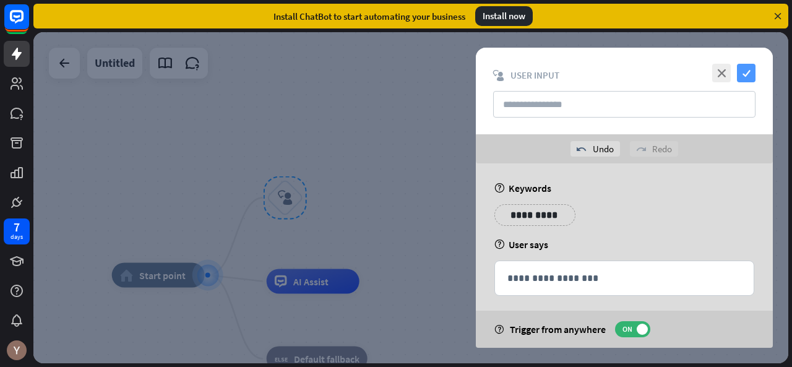
click at [751, 71] on icon "check" at bounding box center [746, 73] width 19 height 19
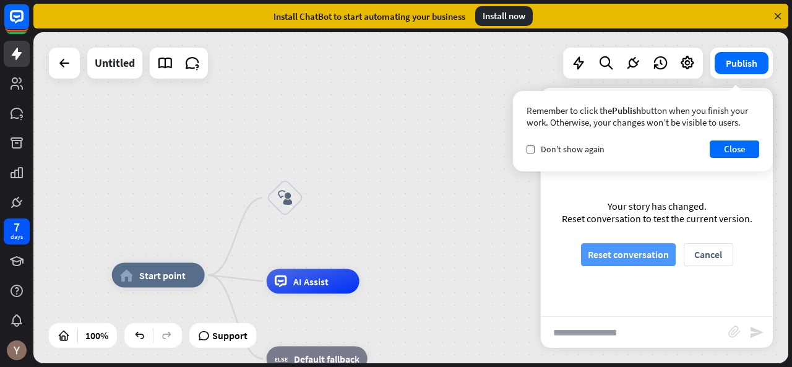
click at [611, 249] on button "Reset conversation" at bounding box center [628, 254] width 95 height 23
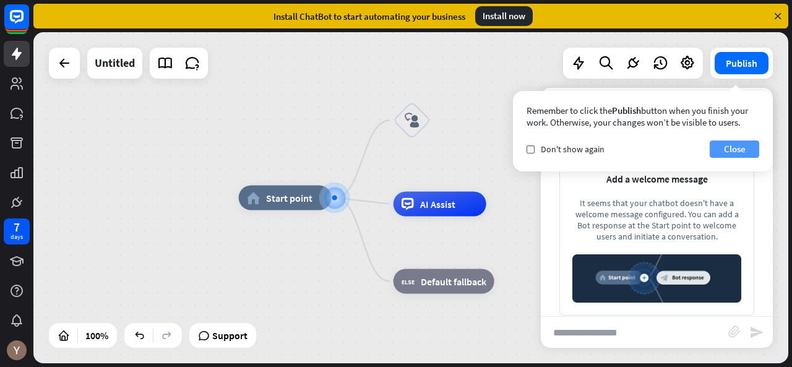
click at [727, 152] on button "Close" at bounding box center [735, 149] width 50 height 17
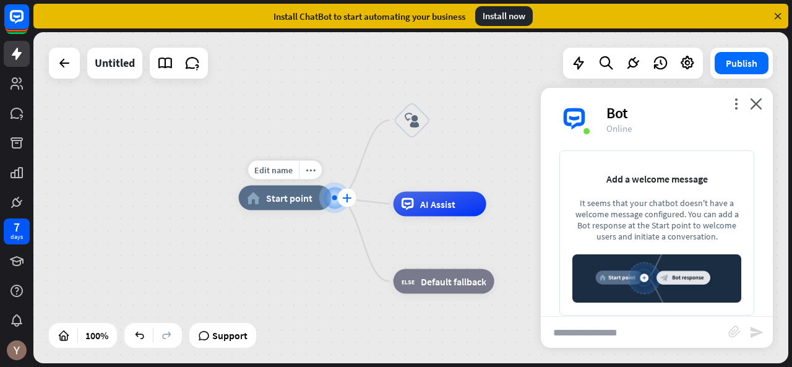
click at [347, 196] on icon "plus" at bounding box center [346, 198] width 9 height 9
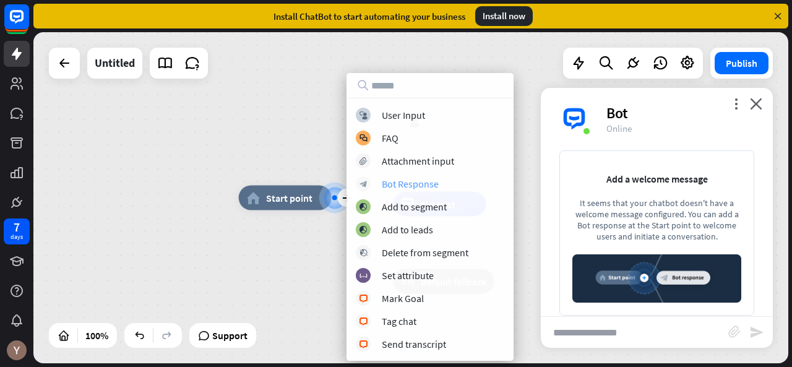
click at [405, 180] on div "Bot Response" at bounding box center [410, 184] width 57 height 12
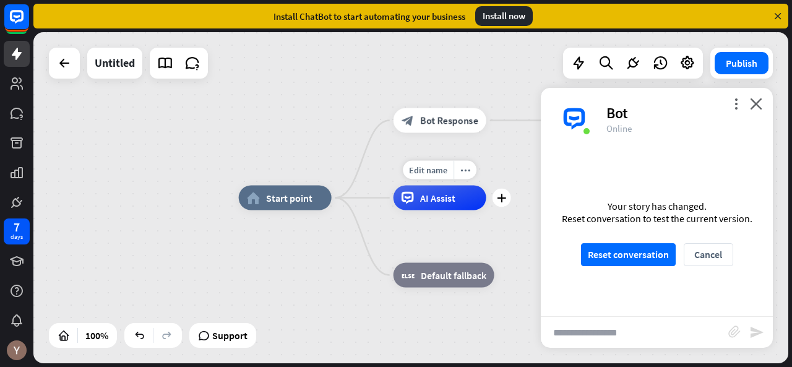
click at [405, 186] on div "Edit name more_horiz plus AI Assist" at bounding box center [440, 198] width 93 height 25
click at [756, 102] on icon "close" at bounding box center [756, 104] width 12 height 12
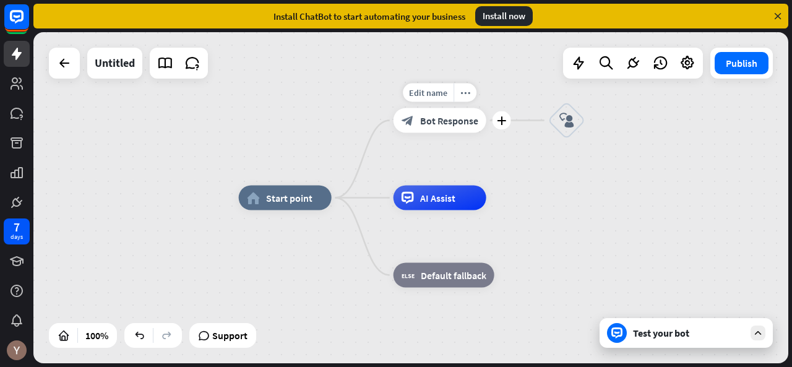
click at [443, 127] on div "block_bot_response Bot Response" at bounding box center [440, 120] width 93 height 25
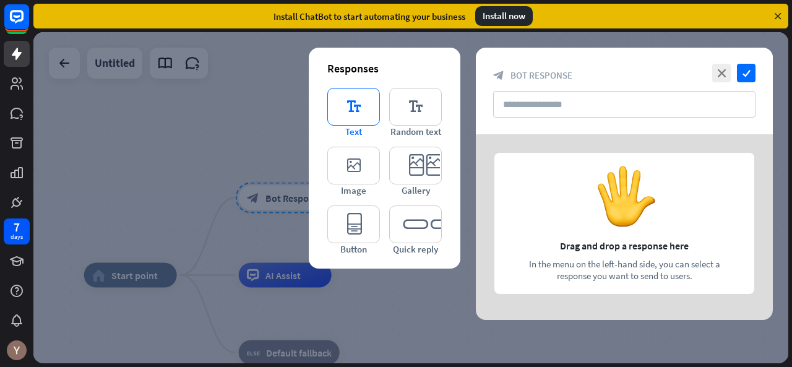
click at [371, 113] on icon "editor_text" at bounding box center [353, 107] width 53 height 38
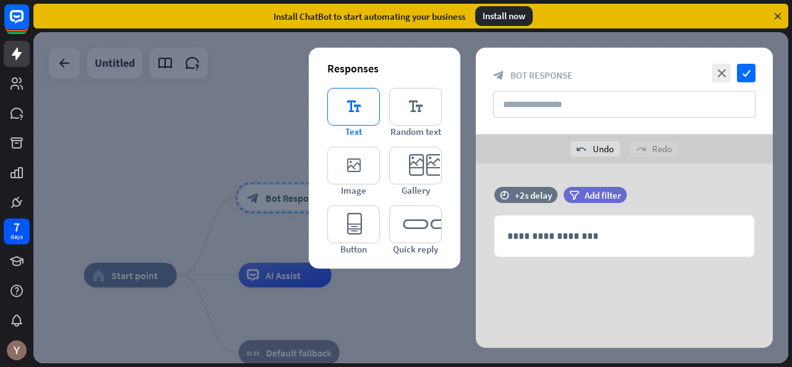
scroll to position [1, 0]
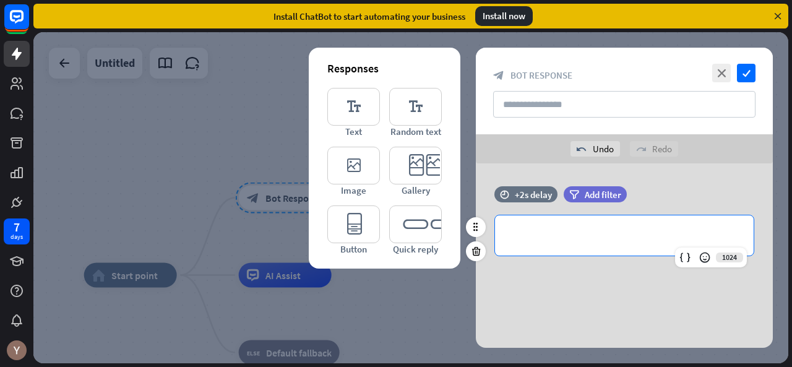
click at [559, 233] on p "**********" at bounding box center [625, 235] width 234 height 15
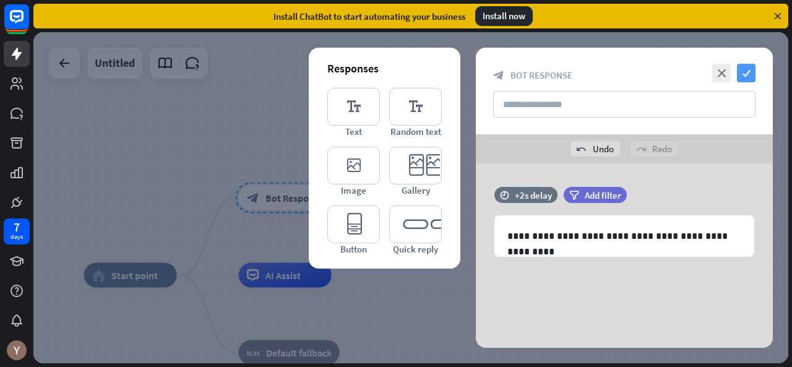
click at [746, 74] on icon "check" at bounding box center [746, 73] width 19 height 19
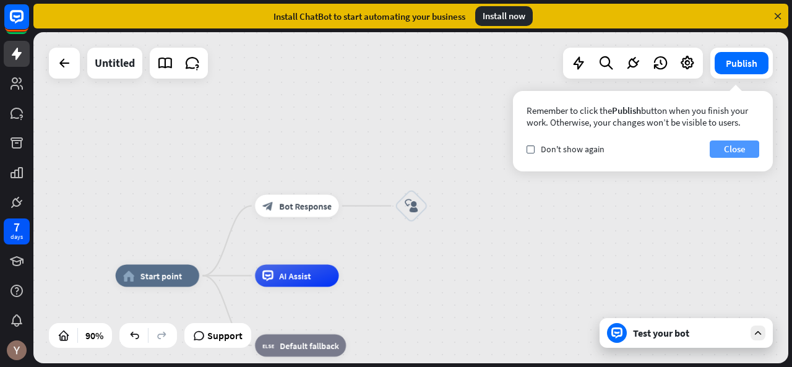
drag, startPoint x: 733, startPoint y: 159, endPoint x: 727, endPoint y: 154, distance: 7.9
click at [727, 154] on div "Remember to click the Publish button when you finish your work. Otherwise, your…" at bounding box center [643, 131] width 260 height 80
click at [727, 154] on button "Close" at bounding box center [735, 149] width 50 height 17
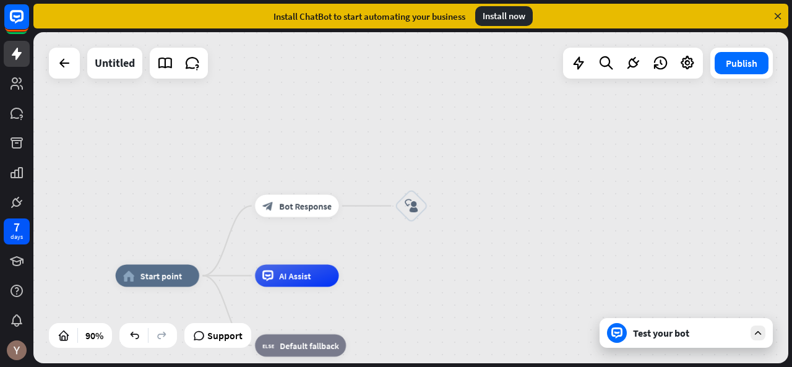
click at [665, 332] on div "Test your bot" at bounding box center [688, 333] width 111 height 12
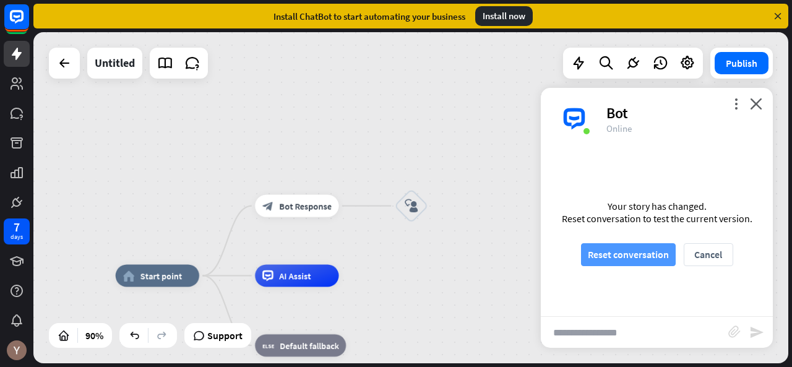
click at [638, 249] on button "Reset conversation" at bounding box center [628, 254] width 95 height 23
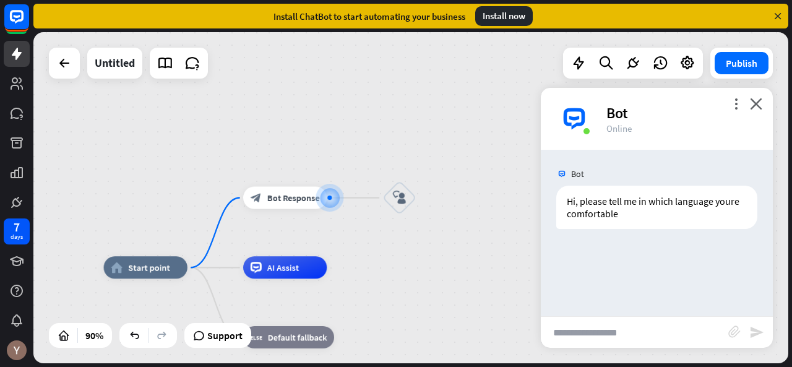
click at [610, 330] on input "text" at bounding box center [635, 332] width 188 height 31
type input "*****"
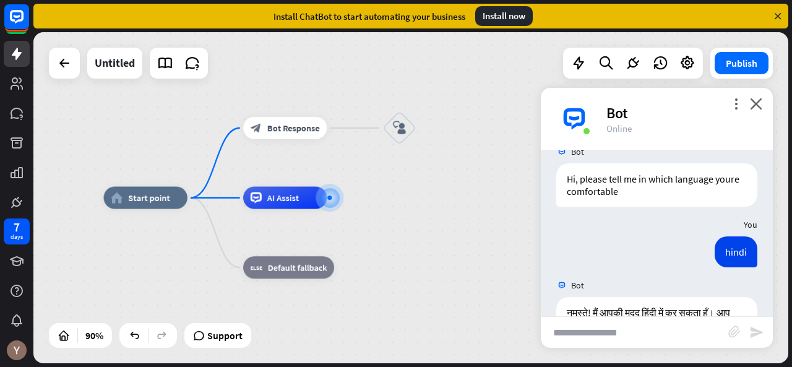
scroll to position [77, 0]
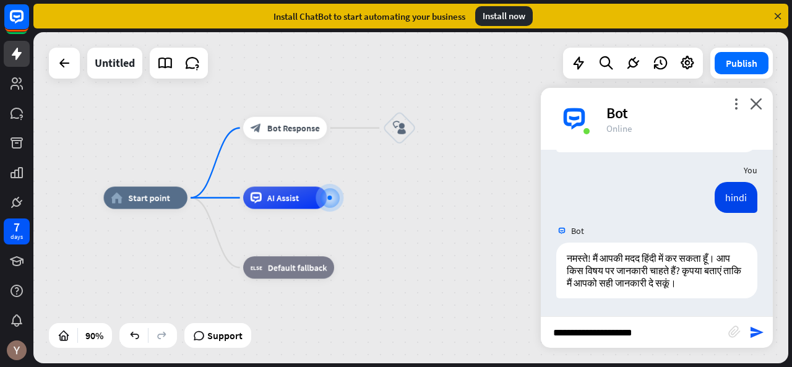
type input "**********"
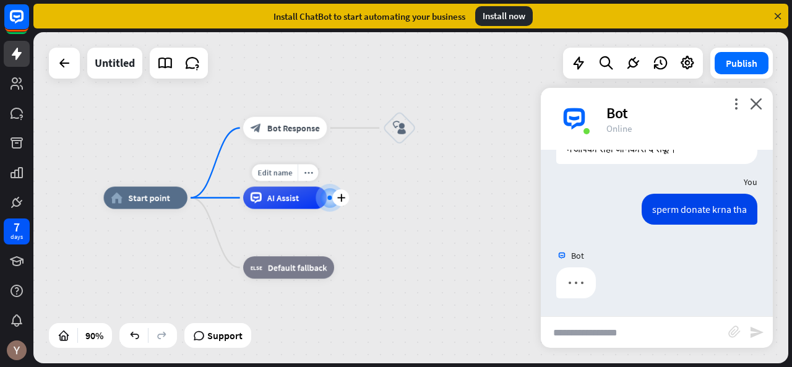
click at [332, 201] on div at bounding box center [330, 197] width 19 height 19
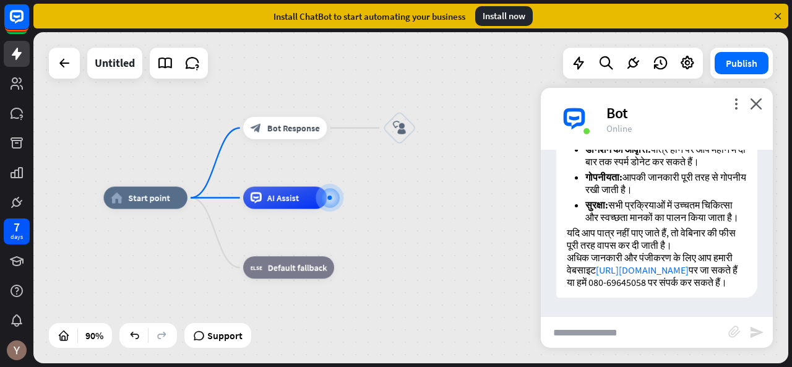
scroll to position [631, 0]
click at [751, 105] on icon "close" at bounding box center [756, 104] width 12 height 12
